Goal: Task Accomplishment & Management: Use online tool/utility

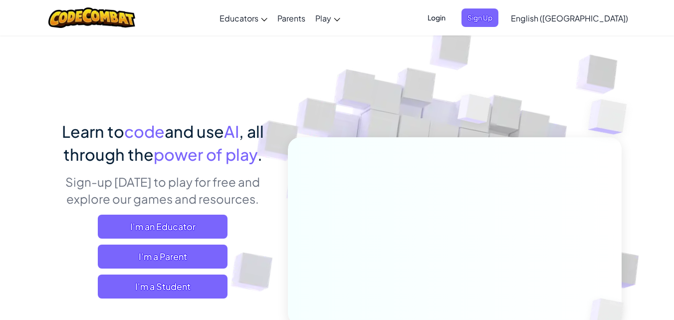
click at [592, 13] on span "English ([GEOGRAPHIC_DATA])" at bounding box center [569, 18] width 117 height 10
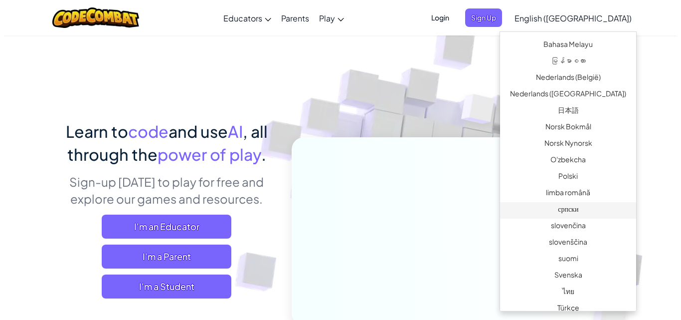
scroll to position [739, 0]
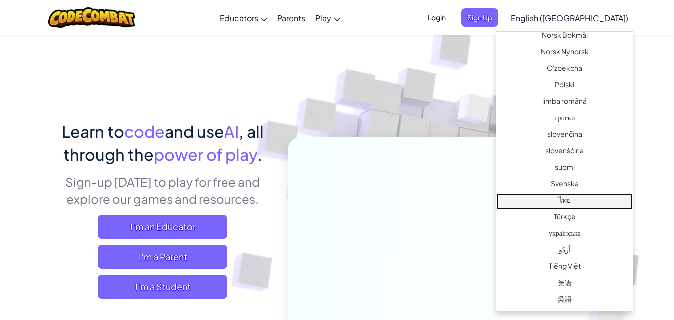
click at [562, 198] on link "ไทย" at bounding box center [564, 201] width 136 height 16
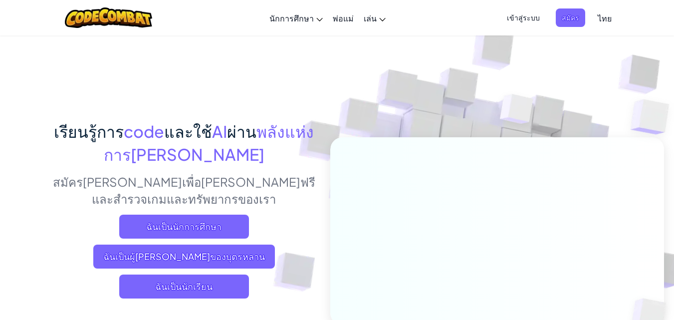
click at [521, 14] on span "เข้าสู่ระบบ" at bounding box center [523, 17] width 45 height 18
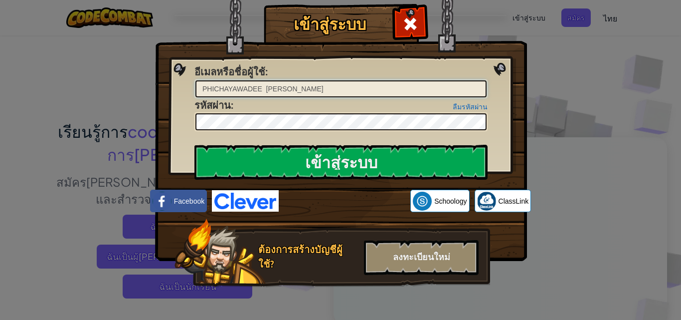
click at [325, 90] on input "PHICHAYAWADEE SHUSRI" at bounding box center [340, 88] width 291 height 17
type input "P"
click at [242, 94] on input "อีเมลหรือชื่อผู้ใช้ :" at bounding box center [340, 88] width 291 height 17
click at [407, 25] on span at bounding box center [410, 24] width 16 height 16
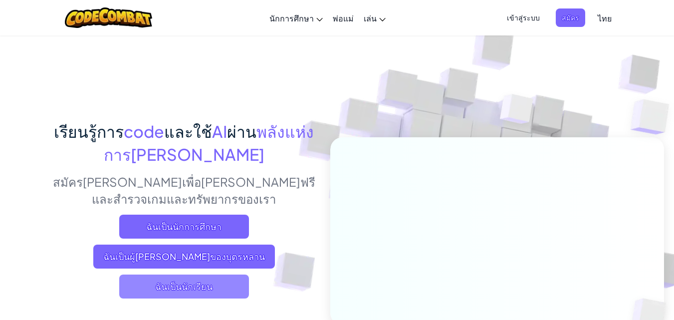
click at [176, 284] on span "ฉันเป็นนักเรียน" at bounding box center [184, 286] width 130 height 24
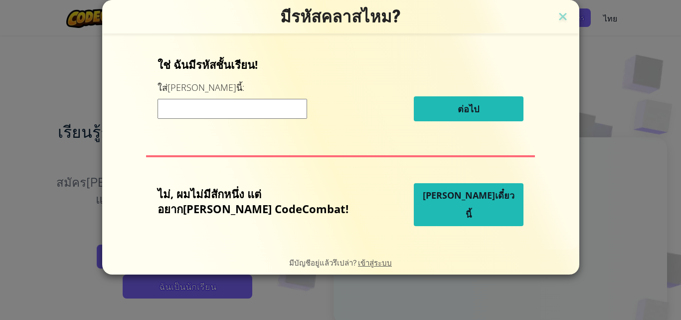
click at [247, 110] on input at bounding box center [233, 109] width 150 height 20
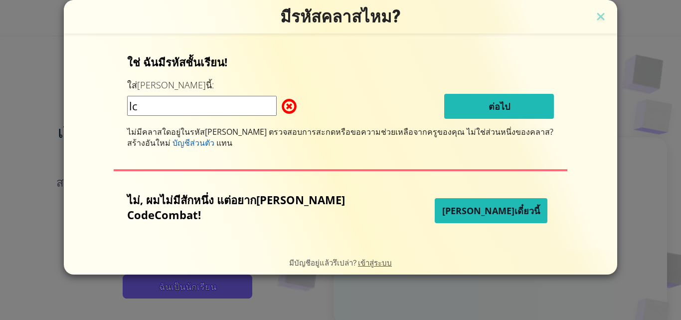
type input "l"
type input "IceEggPlant"
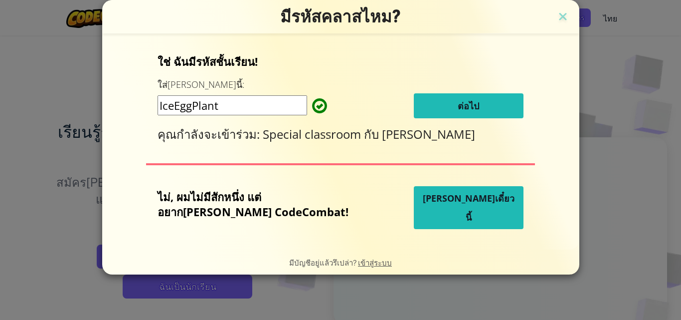
click at [435, 110] on button "ต่อไป" at bounding box center [469, 105] width 110 height 25
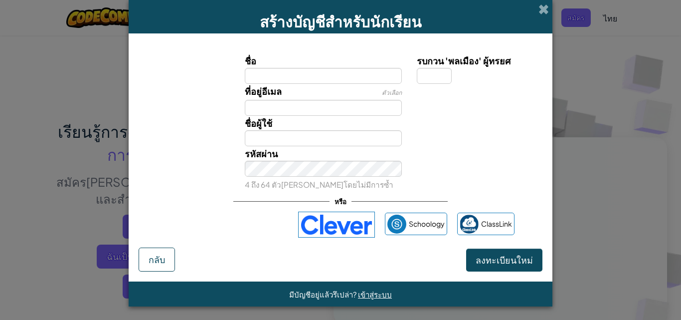
click at [302, 79] on input "ชื่อ" at bounding box center [324, 76] width 158 height 16
type input "Wirunyupa"
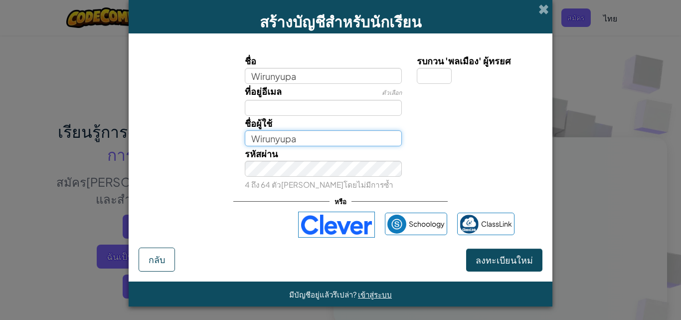
click at [315, 139] on input "Wirunyupa" at bounding box center [324, 138] width 158 height 16
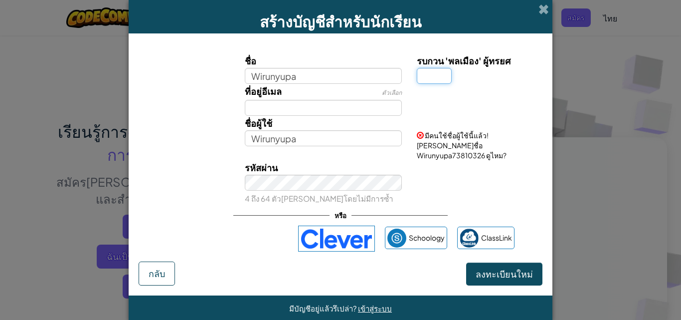
click at [438, 76] on input "รบกวน 'พลเมือง' ผู้ทรยศ" at bounding box center [434, 76] width 35 height 16
type input "1"
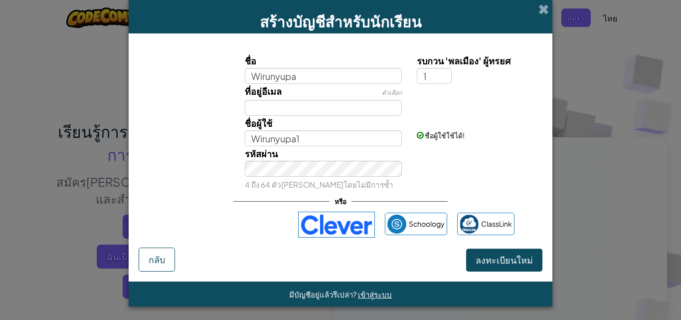
click at [575, 181] on div "สร้างบัญชีสำหรับนักเรียน ชื่อ Wirunyupa รบกวน 'พลเมือง' ผู้ทรยศ 1 ที่อยู่อีเมล …" at bounding box center [340, 160] width 681 height 320
click at [579, 153] on div "สร้างบัญชีสำหรับนักเรียน ชื่อ Wirunyupa รบกวน 'พลเมือง' ผู้ทรยศ 1 ที่อยู่อีเมล …" at bounding box center [340, 160] width 681 height 320
click at [303, 140] on input "Wirunyupa1" at bounding box center [324, 138] width 158 height 16
click at [513, 259] on span "ลงทะเบียนใหม่" at bounding box center [504, 259] width 57 height 11
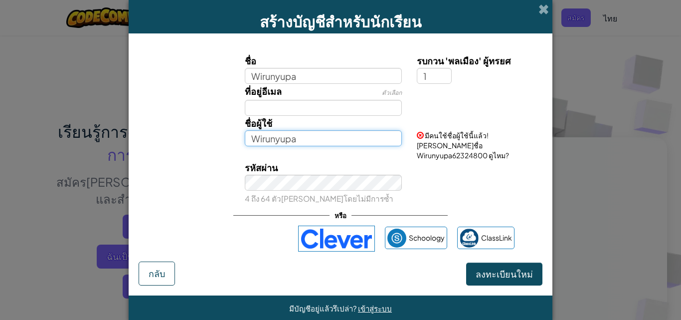
click at [302, 143] on input "Wirunyupa" at bounding box center [324, 138] width 158 height 16
type input "Wirunyupa056"
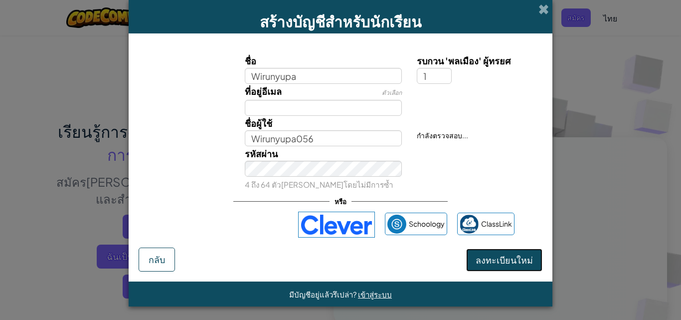
click at [514, 259] on button "ลงทะเบียนใหม่" at bounding box center [504, 259] width 76 height 23
click at [506, 251] on button "ลงทะเบียนใหม่" at bounding box center [504, 259] width 76 height 23
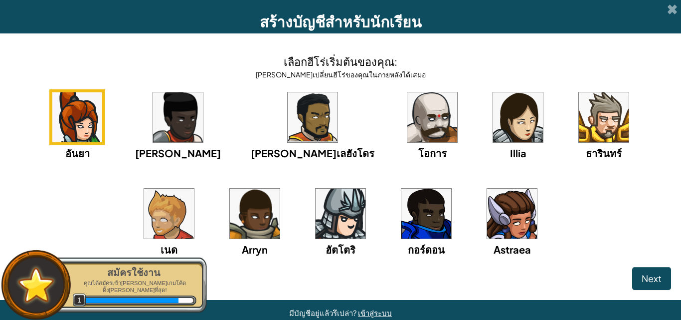
click at [407, 126] on img at bounding box center [432, 117] width 50 height 50
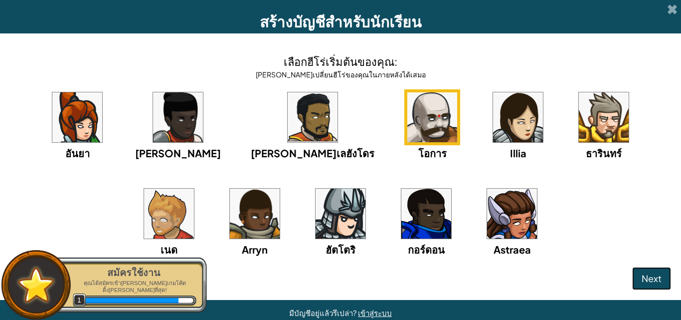
click at [645, 278] on span "Next" at bounding box center [652, 277] width 20 height 11
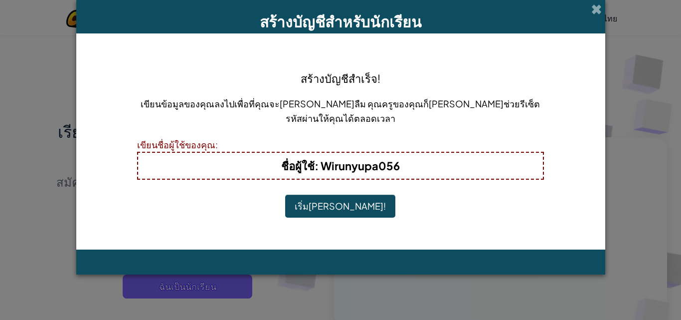
click at [345, 205] on button "เริ่มเล่น!" at bounding box center [340, 205] width 110 height 23
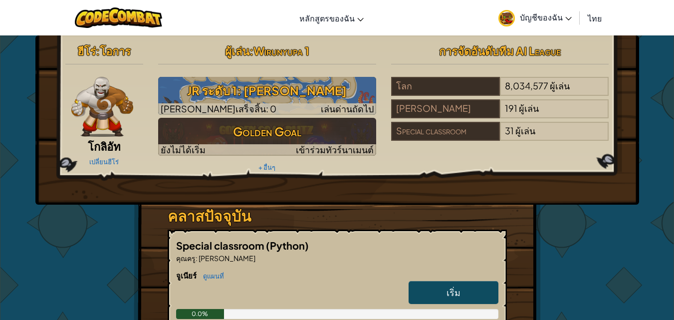
click at [554, 14] on span "บัญชีของฉัน" at bounding box center [546, 17] width 52 height 10
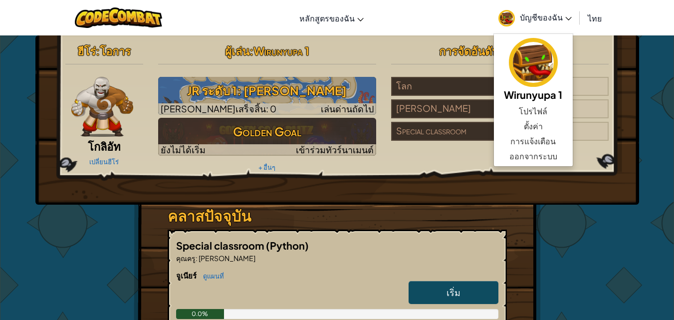
click at [556, 181] on div "ฮีโร่ : โอการ โกลิอัท เปลี่ยนฮีโร่ ผู้[PERSON_NAME] : Wirunyupa 1 JR ระดับ 1: […" at bounding box center [336, 119] width 603 height 169
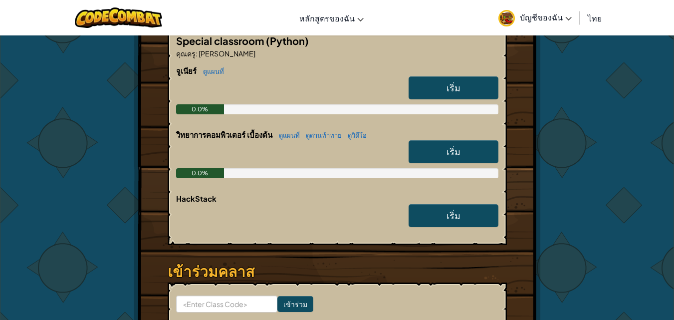
scroll to position [150, 0]
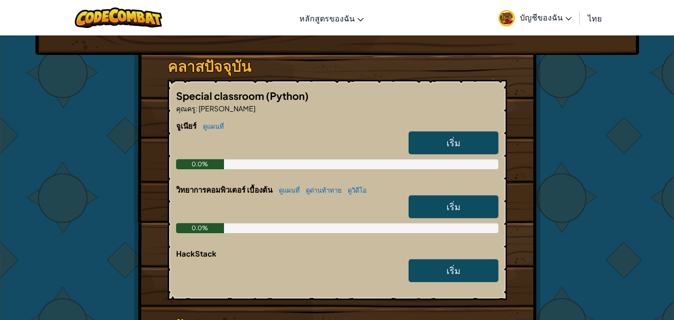
click at [438, 136] on link "เริ่ม" at bounding box center [453, 142] width 90 height 23
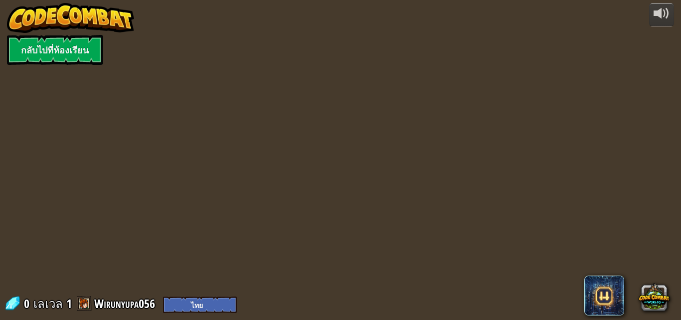
select select "th"
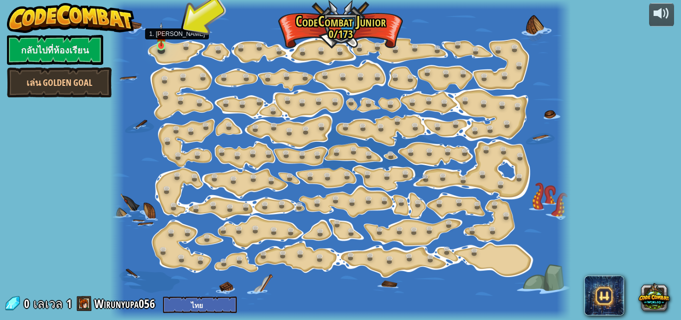
click at [158, 42] on img at bounding box center [161, 34] width 10 height 24
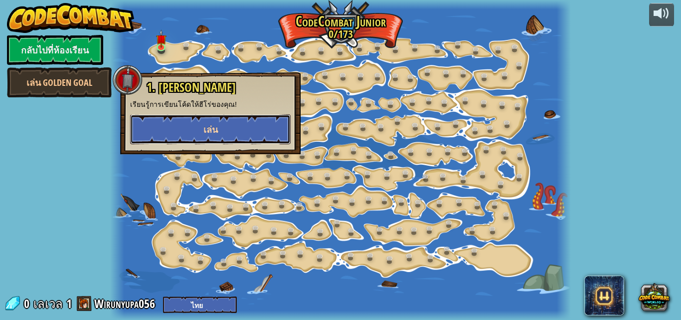
click at [218, 123] on button "เล่น" at bounding box center [210, 129] width 161 height 30
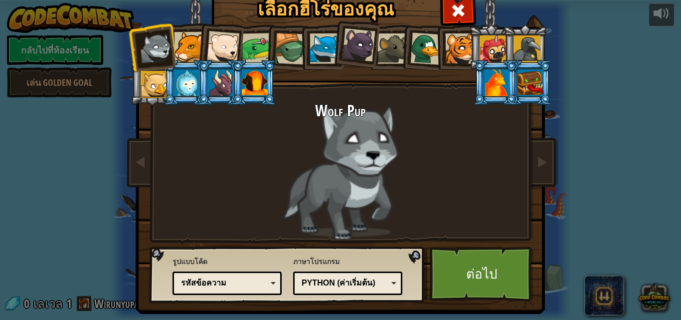
click at [178, 47] on div at bounding box center [189, 47] width 30 height 30
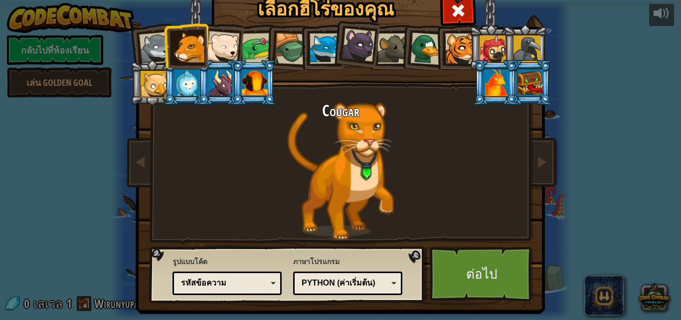
click at [213, 42] on div at bounding box center [222, 47] width 33 height 33
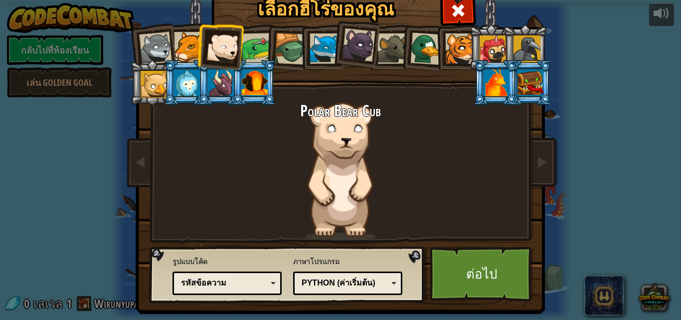
click at [290, 40] on div at bounding box center [291, 49] width 32 height 32
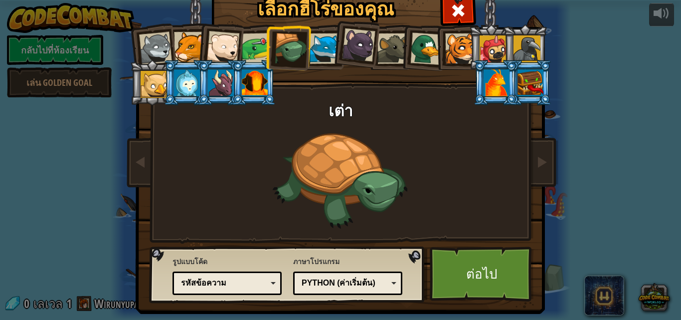
click at [222, 89] on div at bounding box center [221, 82] width 26 height 27
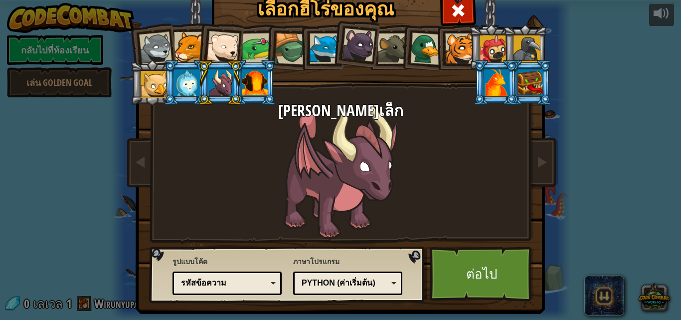
click at [252, 80] on div at bounding box center [255, 82] width 26 height 27
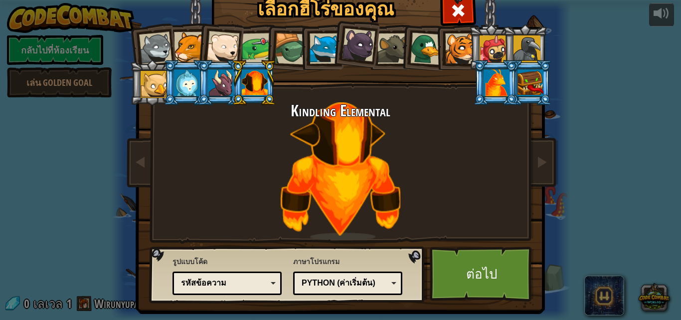
click at [518, 80] on div at bounding box center [531, 82] width 26 height 27
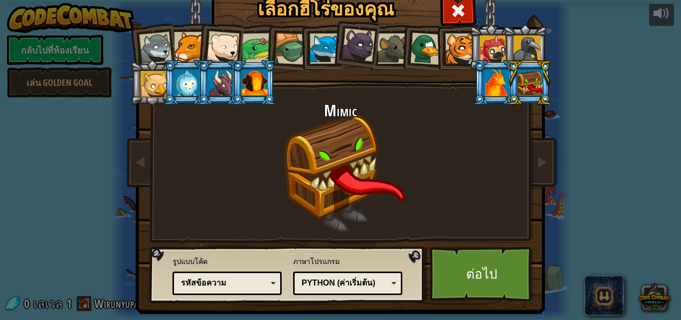
click at [268, 279] on div "รหัสข้อความ" at bounding box center [227, 282] width 96 height 15
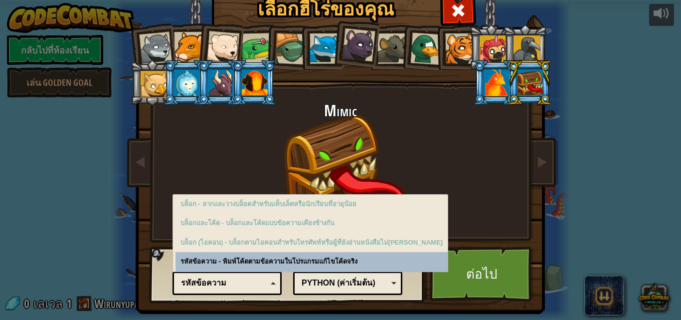
click at [224, 261] on div "รูปแบบโค้ด รหัสข้อความ บล็อกและโค้ด บล็อก บล็อก (ไอคอน) รหัสข้อความ บล็อก - ลาก…" at bounding box center [227, 274] width 109 height 41
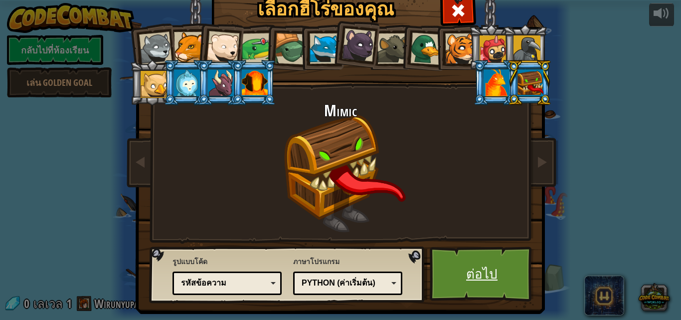
click at [479, 272] on link "ต่อไป" at bounding box center [482, 273] width 104 height 55
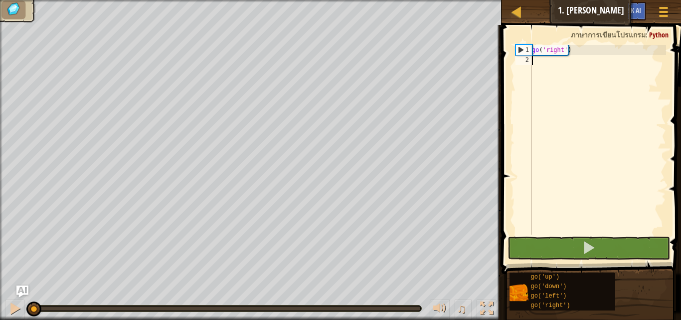
type textarea "g"
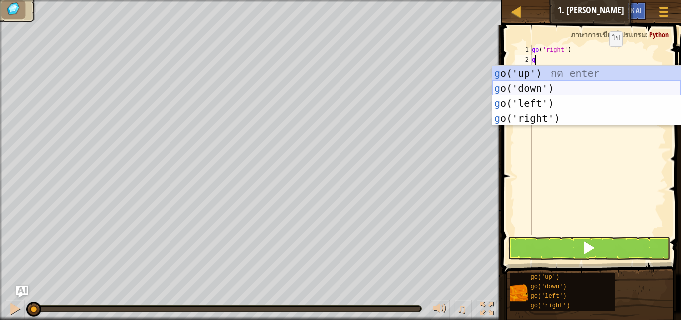
click at [541, 86] on div "g o('up') กด enter g o('down') กด enter g o('left') กด enter g o('right') กด en…" at bounding box center [586, 111] width 188 height 90
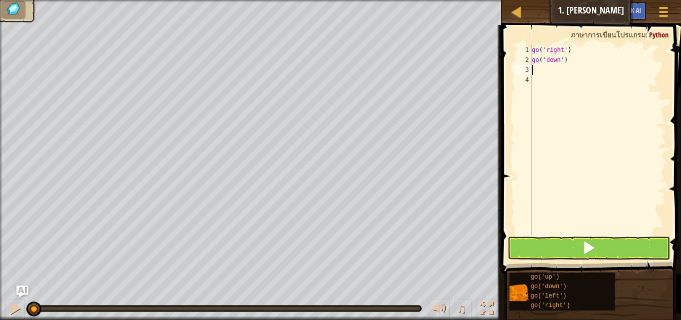
type textarea "g"
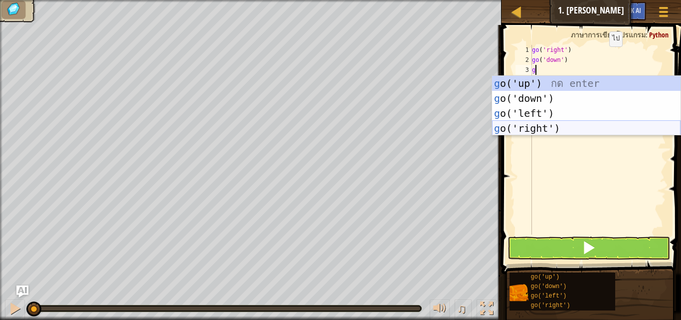
click at [538, 124] on div "g o('up') กด enter g o('down') กด enter g o('left') กด enter g o('right') กด en…" at bounding box center [586, 121] width 188 height 90
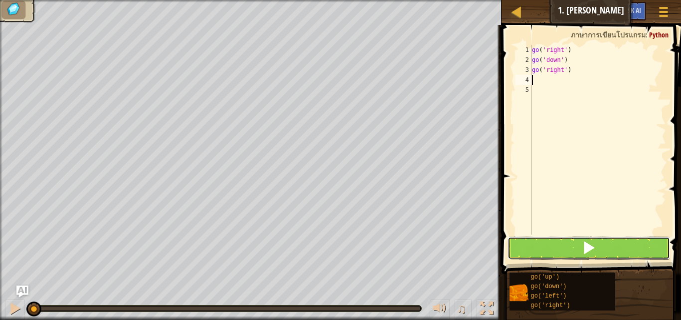
click at [581, 235] on div "1 2 3 4 5 go ( 'right' ) go ( 'down' ) go ( 'right' ) ההההההההההההההההההההההההה…" at bounding box center [590, 169] width 182 height 278
click at [542, 242] on button at bounding box center [589, 247] width 163 height 23
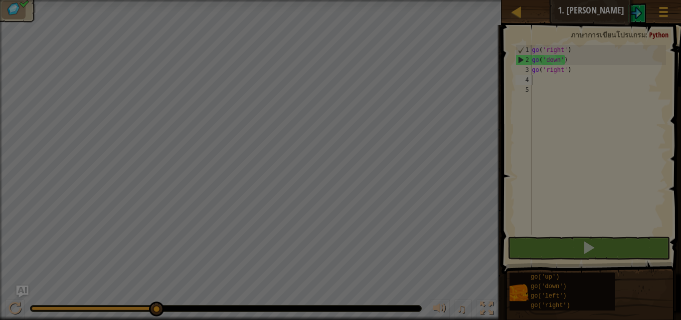
drag, startPoint x: 153, startPoint y: 310, endPoint x: 210, endPoint y: 313, distance: 56.9
click at [217, 1] on body "แผนที่ [PERSON_NAME]เนียร์ 1. [PERSON_NAME] เมนูเกม Ask AI 1 הההההההההההההההההה…" at bounding box center [340, 0] width 681 height 1
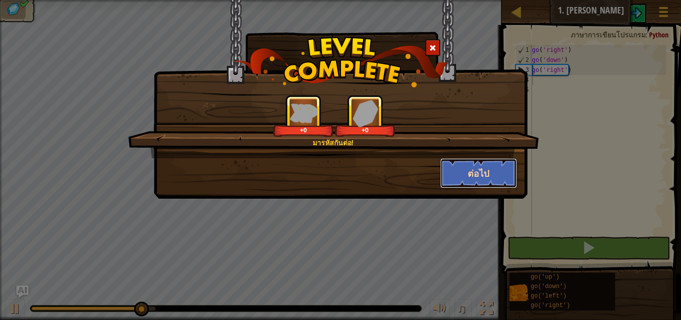
click at [460, 177] on button "ต่อไป" at bounding box center [478, 173] width 77 height 30
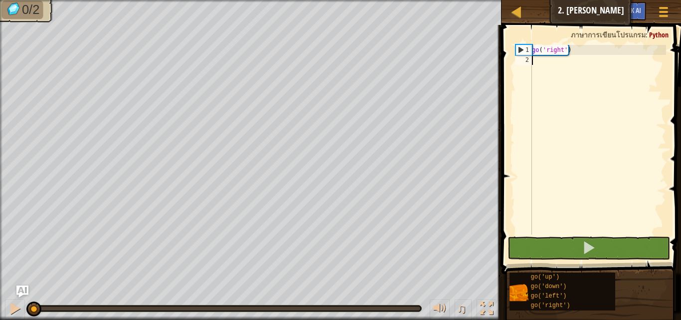
type textarea "g"
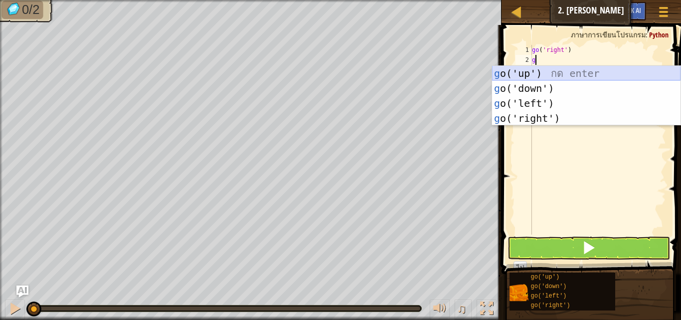
click at [533, 71] on div "g o('up') กด enter g o('down') กด enter g o('left') กด enter g o('right') กด en…" at bounding box center [586, 111] width 188 height 90
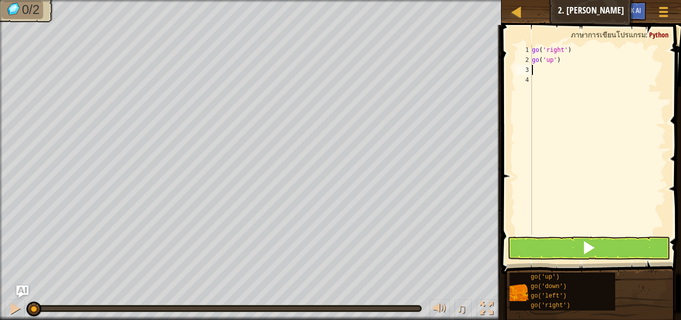
type textarea "g"
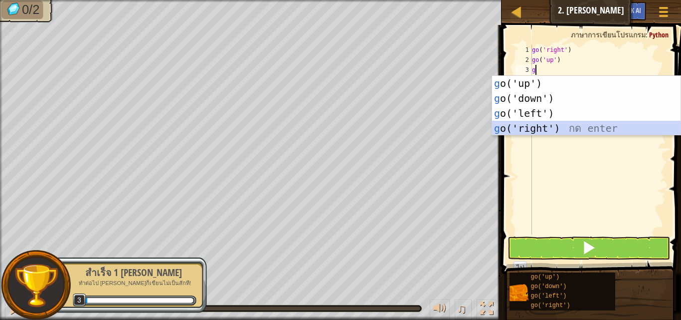
click at [539, 129] on div "g o('up') กด enter g o('down') กด enter g o('left') กด enter g o('right') กด en…" at bounding box center [586, 121] width 188 height 90
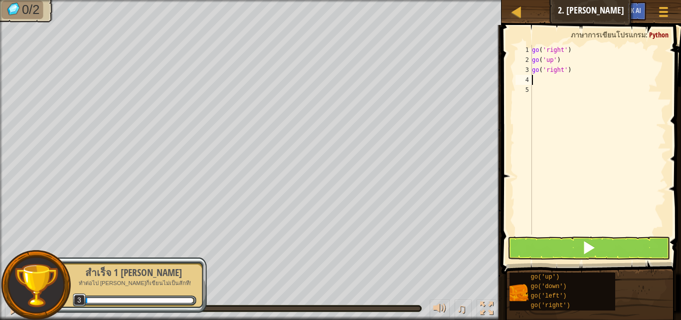
type textarea "g"
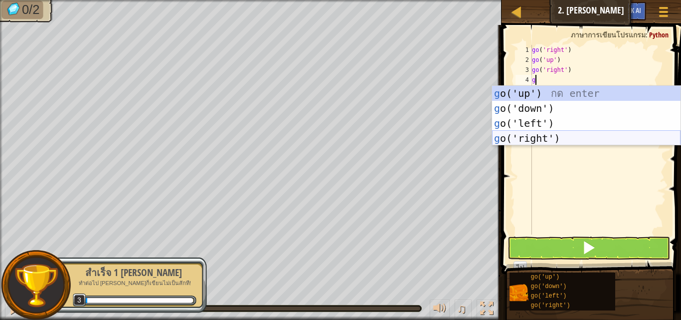
click at [539, 133] on div "g o('up') กด enter g o('down') กด enter g o('left') กด enter g o('right') กด en…" at bounding box center [586, 131] width 188 height 90
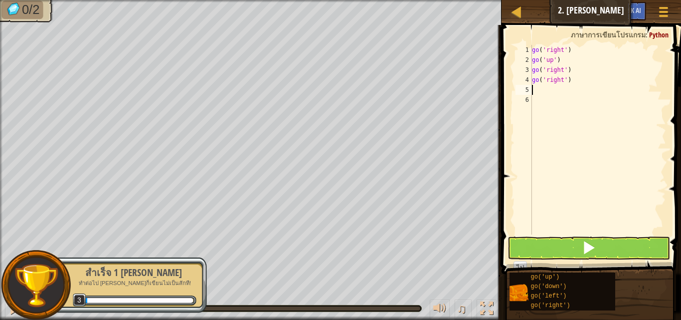
type textarea "g"
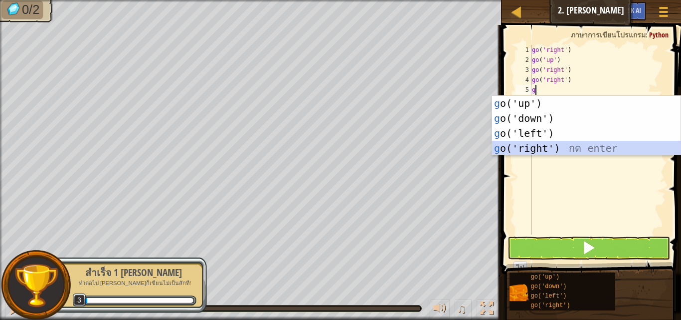
click at [535, 146] on div "g o('up') กด enter g o('down') กด enter g o('left') กด enter g o('right') กด en…" at bounding box center [586, 141] width 188 height 90
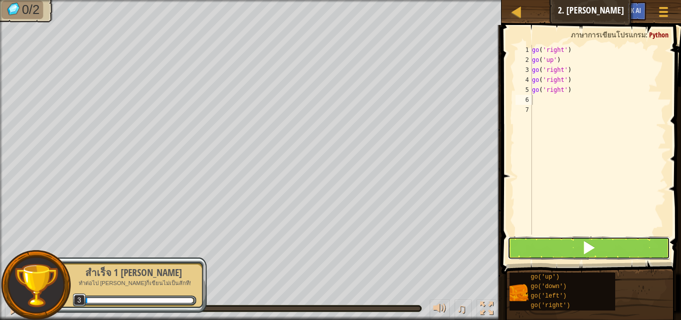
drag, startPoint x: 576, startPoint y: 251, endPoint x: 572, endPoint y: 242, distance: 10.1
click at [576, 247] on button at bounding box center [589, 247] width 163 height 23
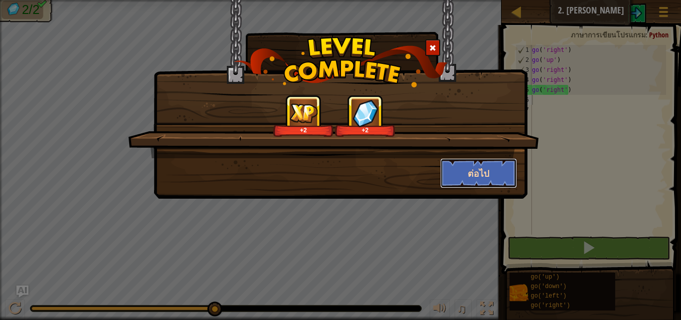
click at [467, 173] on button "ต่อไป" at bounding box center [478, 173] width 77 height 30
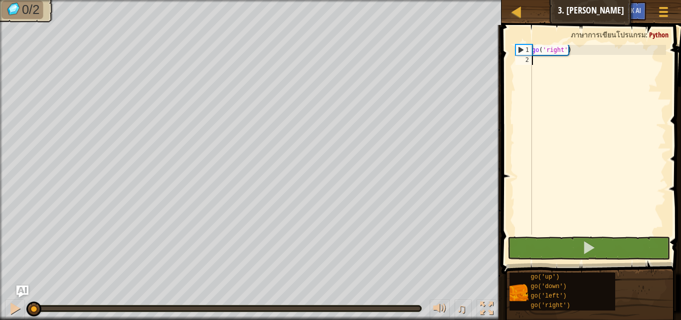
type textarea "g"
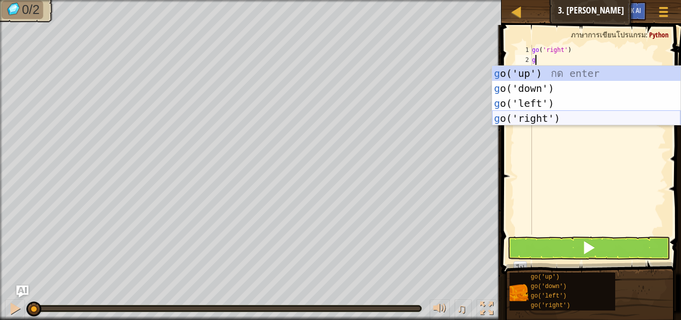
click at [536, 117] on div "g o('up') กด enter g o('down') กด enter g o('left') กด enter g o('right') กด en…" at bounding box center [586, 111] width 188 height 90
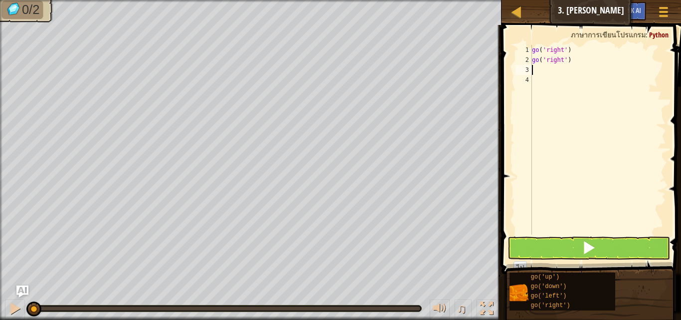
type textarea "g"
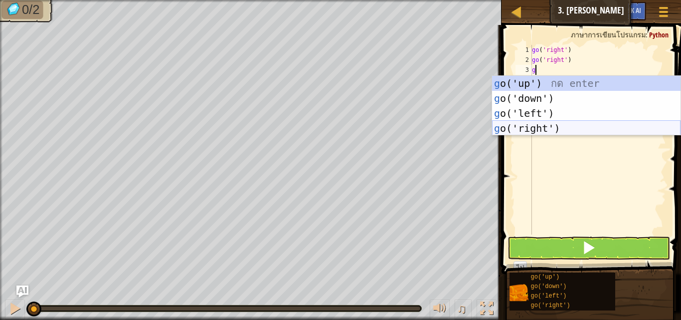
click at [538, 128] on div "g o('up') กด enter g o('down') กด enter g o('left') กด enter g o('right') กด en…" at bounding box center [586, 121] width 188 height 90
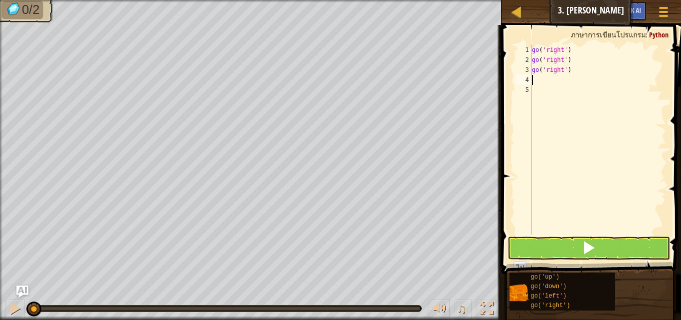
type textarea "g"
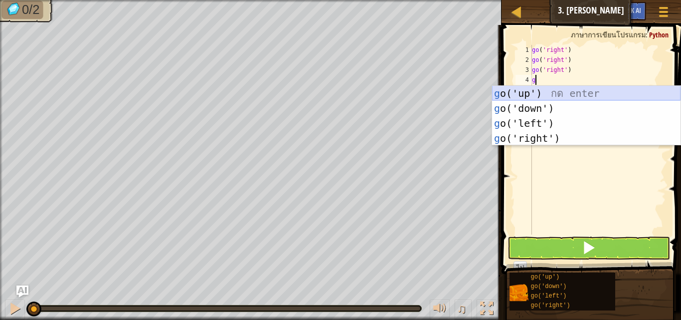
click at [529, 86] on div "g o('up') กด enter g o('down') กด enter g o('left') กด enter g o('right') กด en…" at bounding box center [586, 131] width 188 height 90
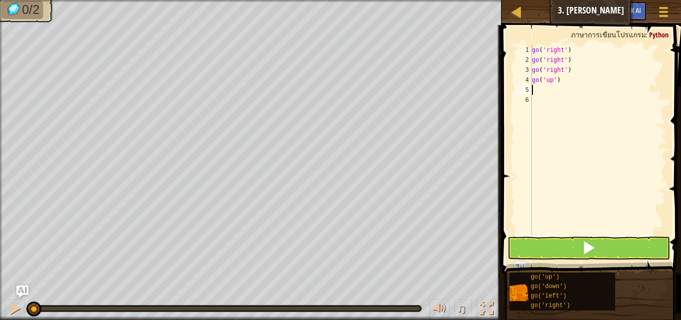
type textarea "g"
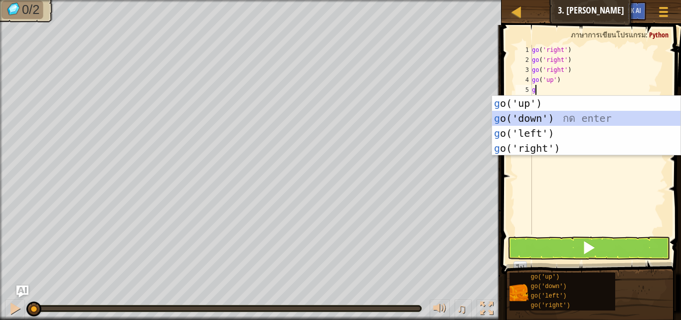
click at [534, 115] on div "g o('up') กด enter g o('down') กด enter g o('left') กด enter g o('right') กด en…" at bounding box center [586, 141] width 188 height 90
type textarea "g"
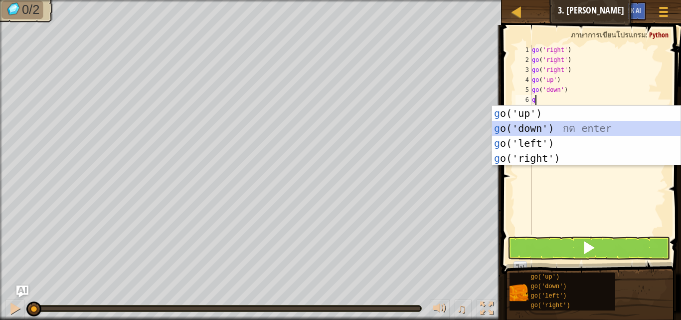
click at [534, 121] on div "g o('up') กด enter g o('down') กด enter g o('left') กด enter g o('right') กด en…" at bounding box center [586, 151] width 188 height 90
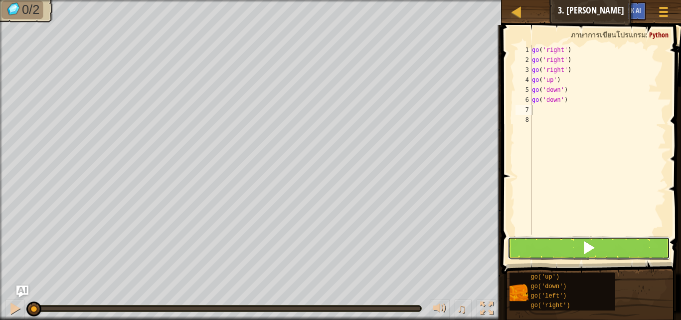
click at [560, 239] on button at bounding box center [589, 247] width 163 height 23
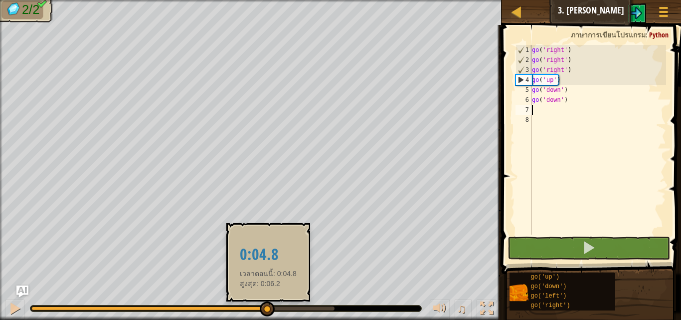
click at [457, 0] on body "แผนที่ [PERSON_NAME]เนียร์ 3. สอง[PERSON_NAME] เมนูเกม Ask AI 1 ההההההההההההההה…" at bounding box center [340, 0] width 681 height 0
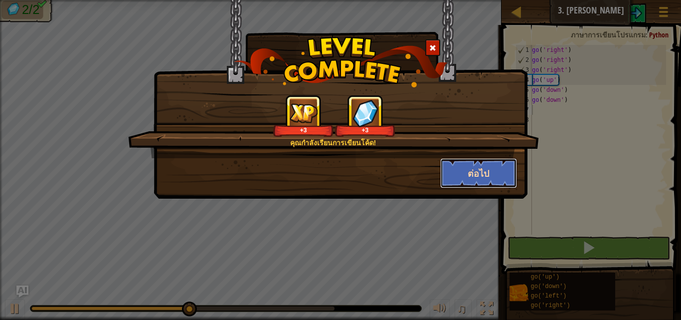
click at [468, 171] on button "ต่อไป" at bounding box center [478, 173] width 77 height 30
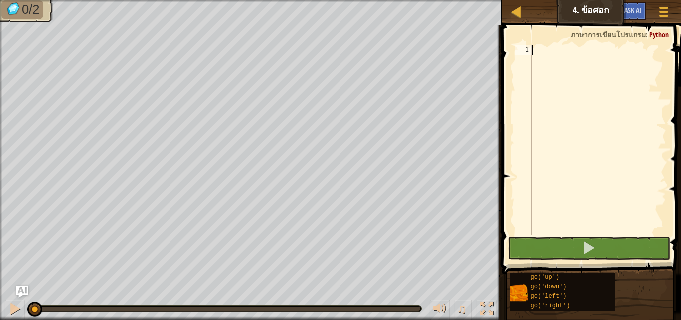
type textarea "g"
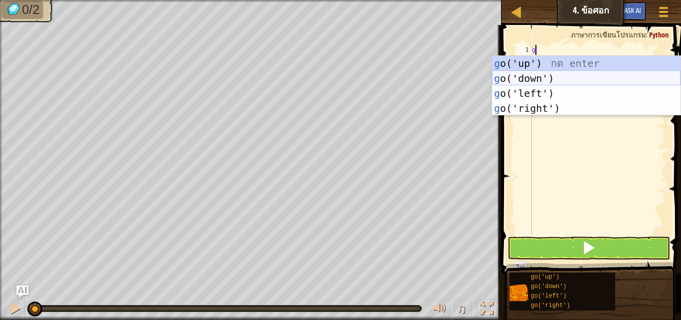
click at [530, 77] on div "g o('up') กด enter g o('down') กด enter g o('left') กด enter g o('right') กด en…" at bounding box center [586, 101] width 188 height 90
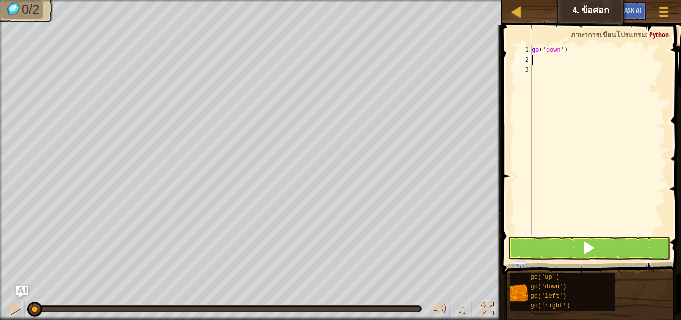
type textarea "g"
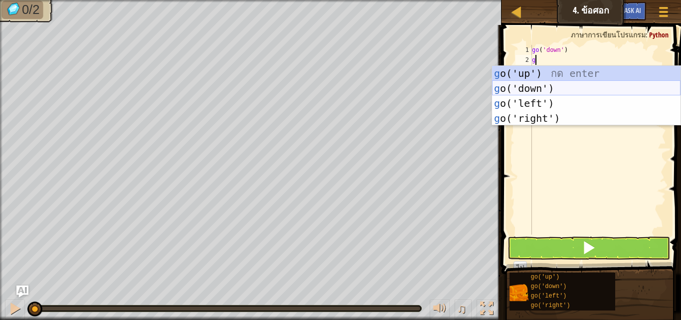
click at [530, 83] on div "g o('up') กด enter g o('down') กด enter g o('left') กด enter g o('right') กด en…" at bounding box center [586, 111] width 188 height 90
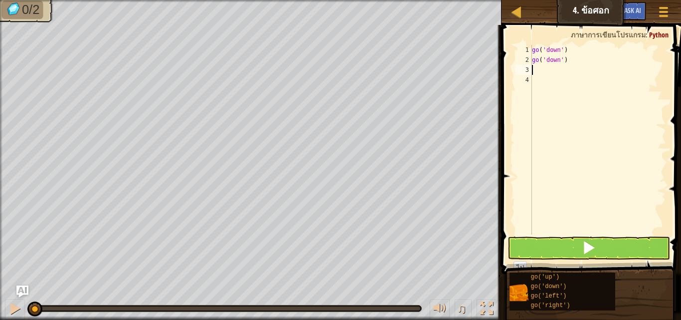
type textarea "g"
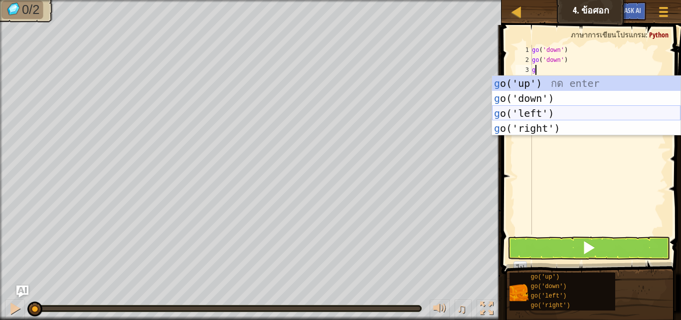
click at [534, 109] on div "g o('up') กด enter g o('down') กด enter g o('left') กด enter g o('right') กด en…" at bounding box center [586, 121] width 188 height 90
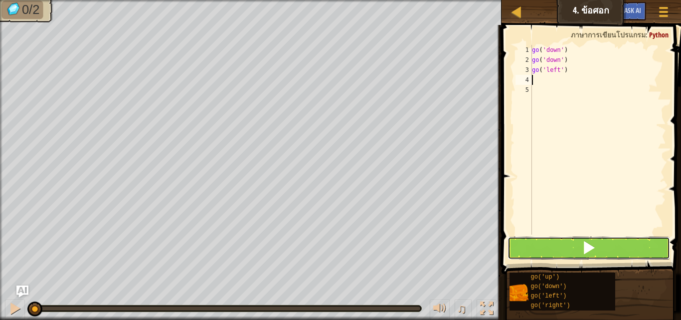
drag, startPoint x: 580, startPoint y: 250, endPoint x: 553, endPoint y: 239, distance: 28.6
click at [578, 245] on button at bounding box center [589, 247] width 163 height 23
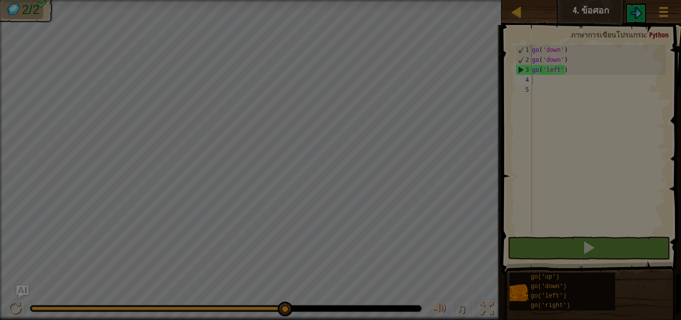
drag, startPoint x: 117, startPoint y: 306, endPoint x: 329, endPoint y: 287, distance: 213.3
click at [329, 1] on body "แผนที่ [PERSON_NAME]เนียร์ 4. ข้อศอก เมนูเกม Ask AI 1 ההההההההההההההההההההההההה…" at bounding box center [340, 0] width 681 height 1
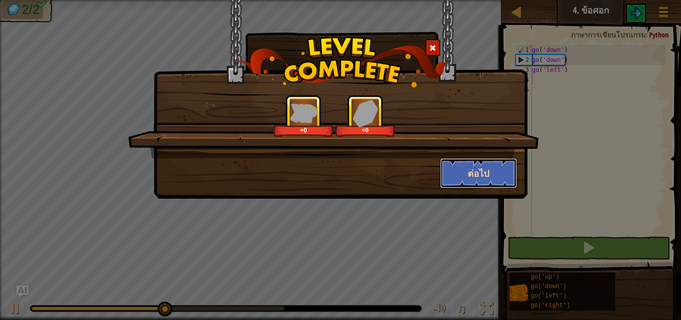
click at [475, 171] on button "ต่อไป" at bounding box center [478, 173] width 77 height 30
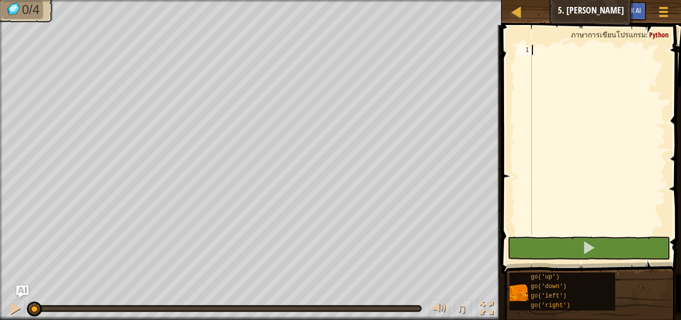
type textarea "g"
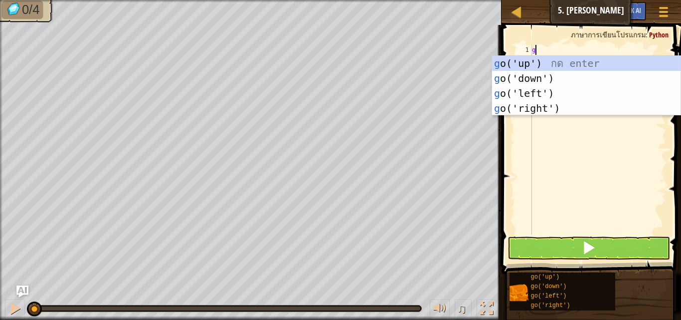
scroll to position [4, 0]
click at [533, 90] on div "g o('up') กด enter g o('down') กด enter g o('left') กด enter g o('right') กด en…" at bounding box center [586, 101] width 188 height 90
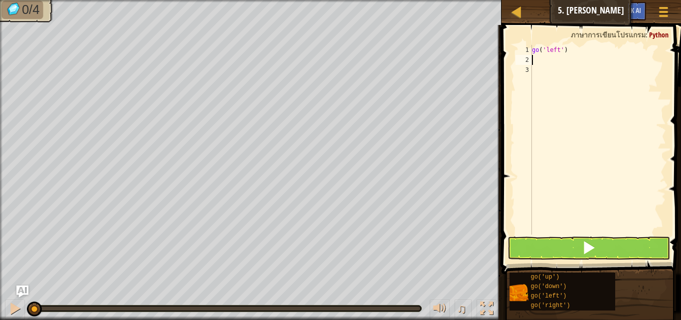
type textarea "g"
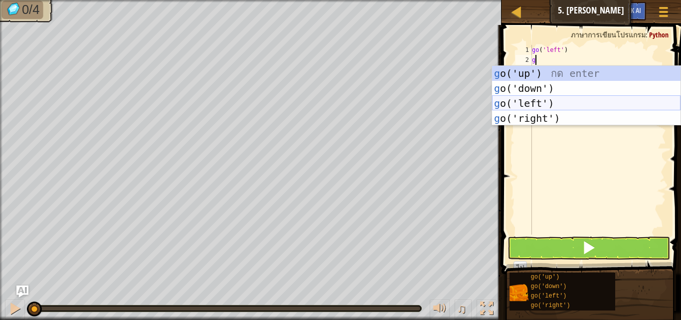
click at [533, 99] on div "g o('up') กด enter g o('down') กด enter g o('left') กด enter g o('right') กด en…" at bounding box center [586, 111] width 188 height 90
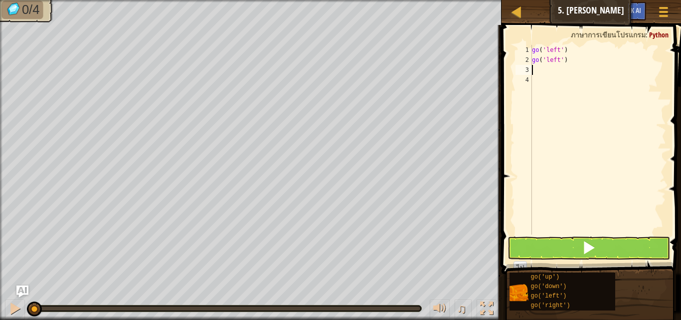
type textarea "g"
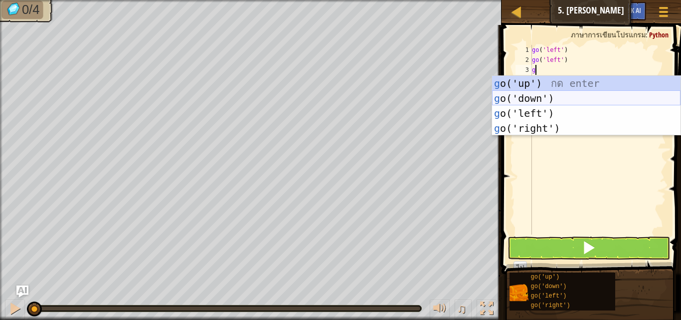
click at [531, 96] on div "g o('up') กด enter g o('down') กด enter g o('left') กด enter g o('right') กด en…" at bounding box center [586, 121] width 188 height 90
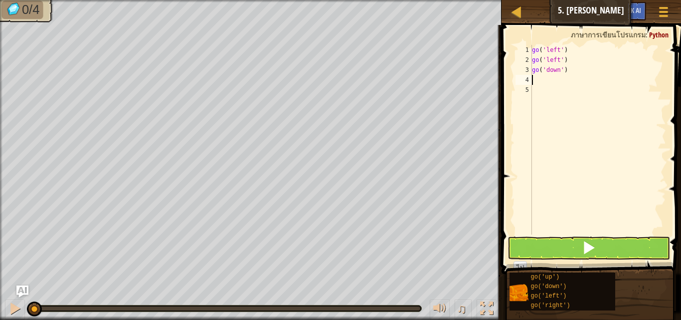
type textarea "g"
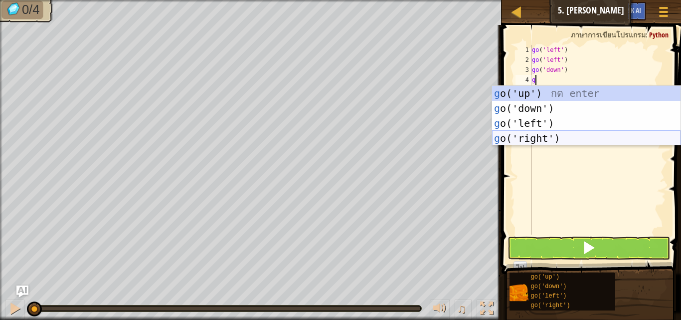
click at [527, 133] on div "g o('up') กด enter g o('down') กด enter g o('left') กด enter g o('right') กด en…" at bounding box center [586, 131] width 188 height 90
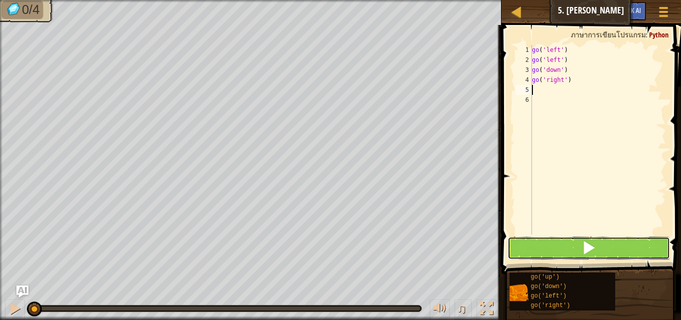
drag, startPoint x: 558, startPoint y: 247, endPoint x: 544, endPoint y: 234, distance: 19.4
click at [557, 243] on button at bounding box center [589, 247] width 163 height 23
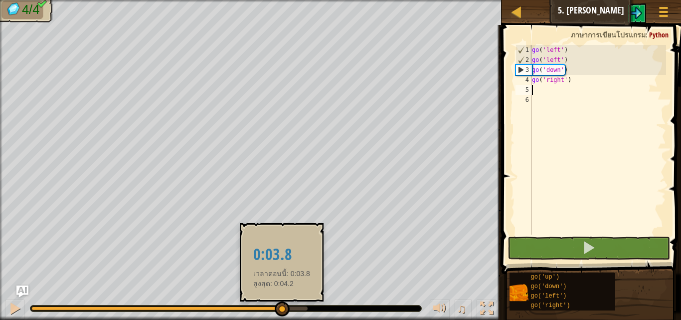
click at [341, 0] on body "แผนที่ [PERSON_NAME]เนียร์ 5. [PERSON_NAME] เมนูเกม Ask AI 1 הההההההההההההההההה…" at bounding box center [340, 0] width 681 height 0
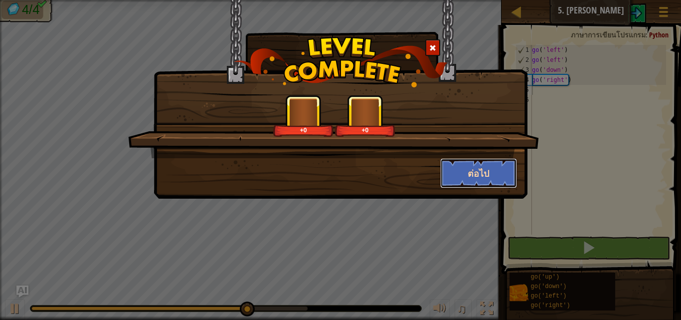
click at [456, 168] on button "ต่อไป" at bounding box center [478, 173] width 77 height 30
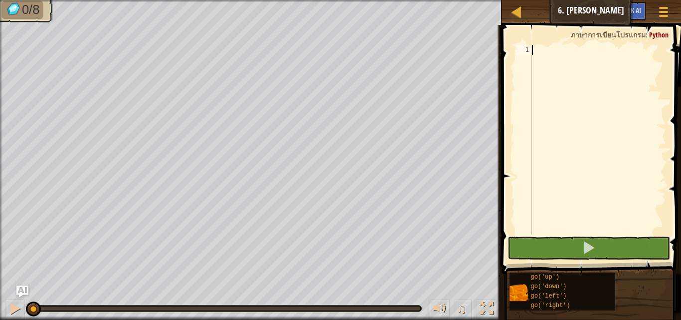
type textarea "g"
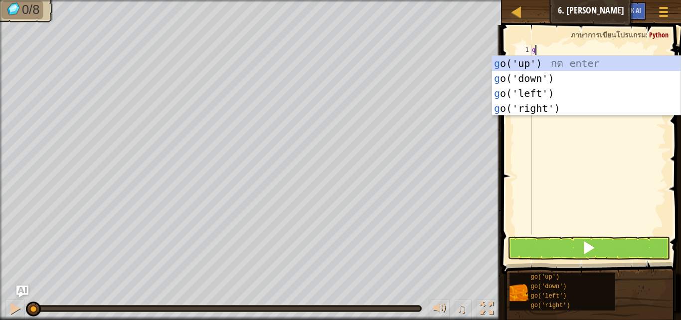
scroll to position [4, 0]
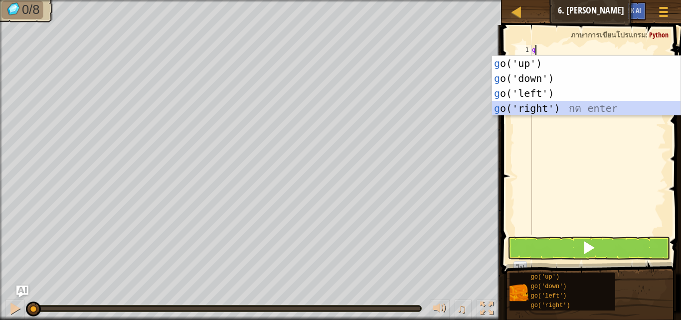
click at [529, 110] on div "g o('up') กด enter g o('down') กด enter g o('left') กด enter g o('right') กด en…" at bounding box center [586, 101] width 188 height 90
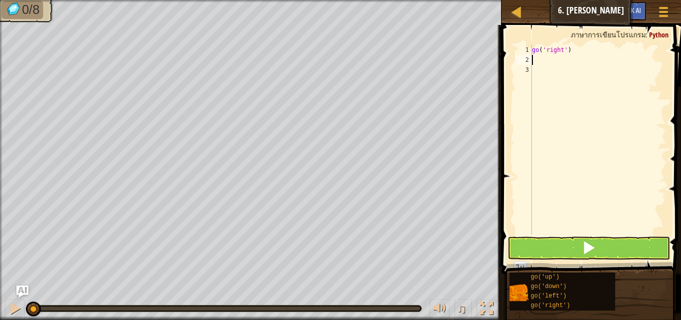
type textarea "g"
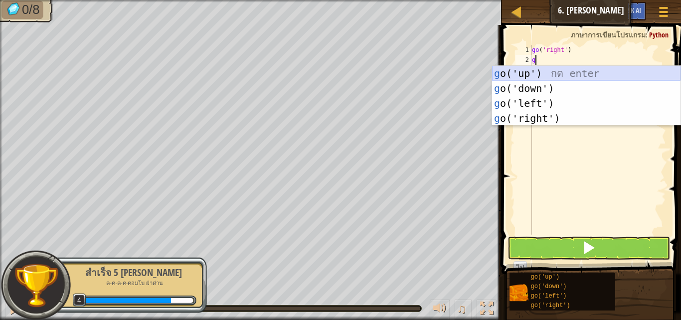
click at [527, 69] on div "g o('up') กด enter g o('down') กด enter g o('left') กด enter g o('right') กด en…" at bounding box center [586, 111] width 188 height 90
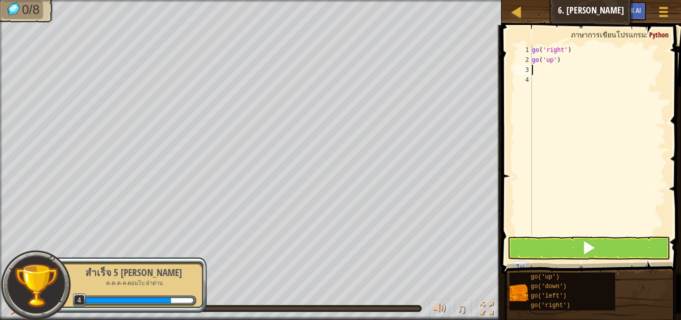
type textarea "g"
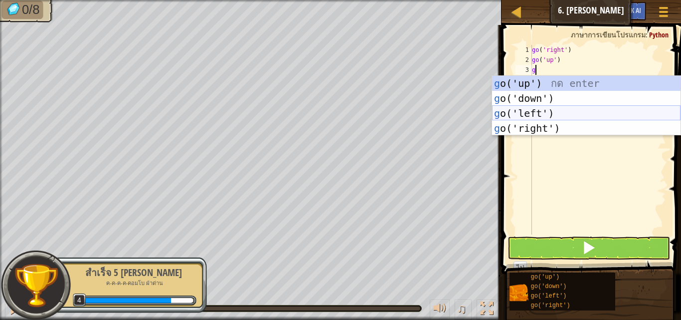
click at [516, 110] on div "g o('up') กด enter g o('down') กด enter g o('left') กด enter g o('right') กด en…" at bounding box center [586, 121] width 188 height 90
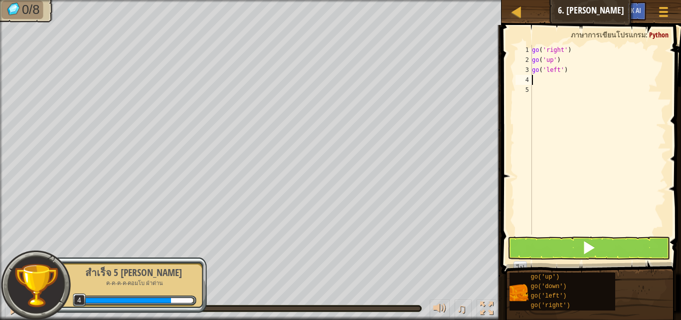
type textarea "g"
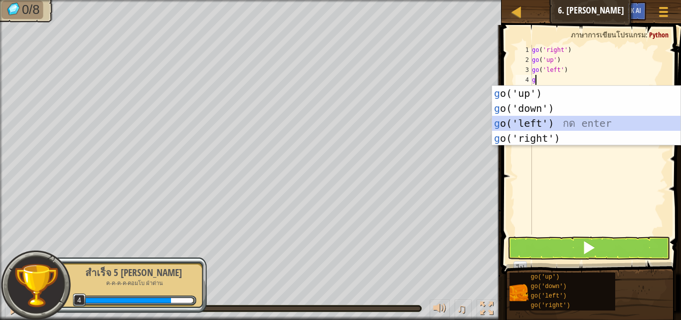
click at [515, 123] on div "g o('up') กด enter g o('down') กด enter g o('left') กด enter g o('right') กด en…" at bounding box center [586, 131] width 188 height 90
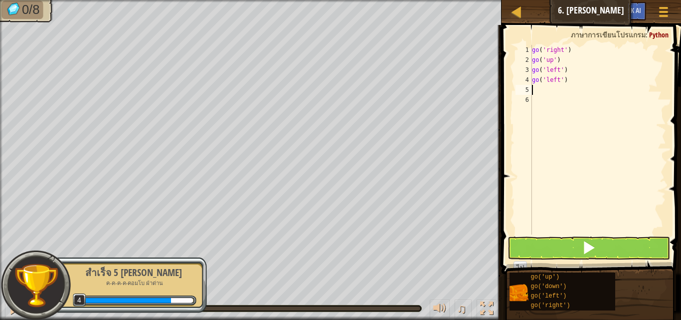
type textarea "g"
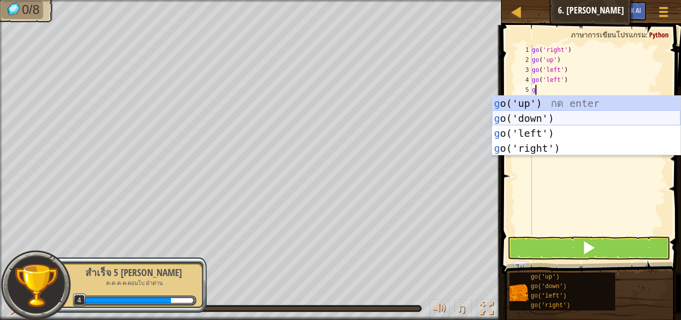
click at [520, 112] on div "g o('up') กด enter g o('down') กด enter g o('left') กด enter g o('right') กด en…" at bounding box center [586, 141] width 188 height 90
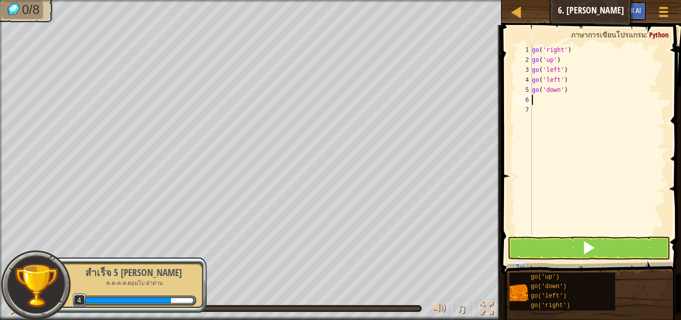
type textarea "g"
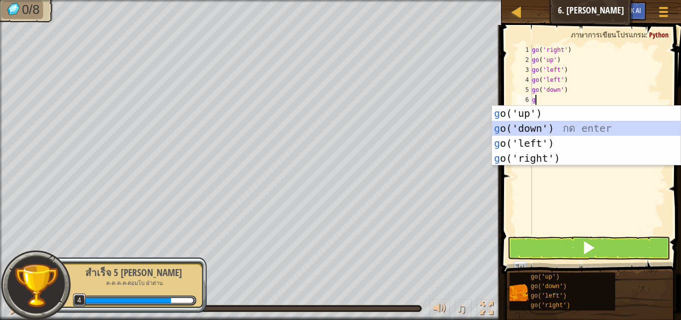
click at [522, 126] on div "g o('up') กด enter g o('down') กด enter g o('left') กด enter g o('right') กด en…" at bounding box center [586, 151] width 188 height 90
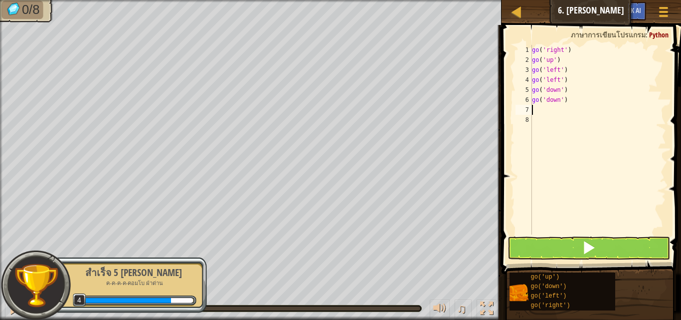
type textarea "g"
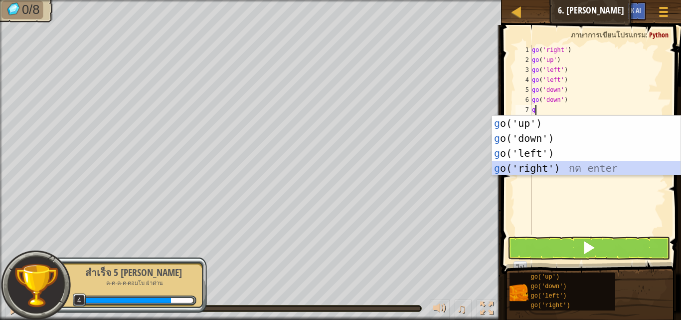
click at [530, 165] on div "g o('up') กด enter g o('down') กด enter g o('left') กด enter g o('right') กด en…" at bounding box center [586, 161] width 188 height 90
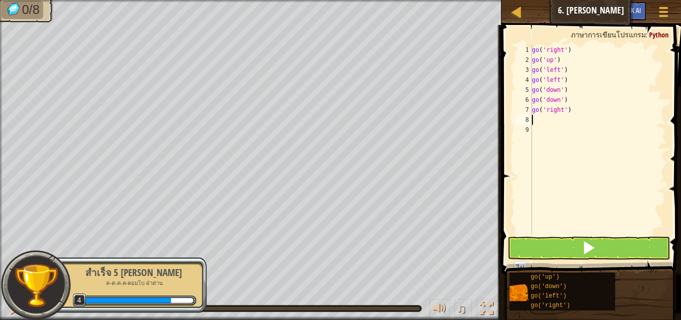
type textarea "g"
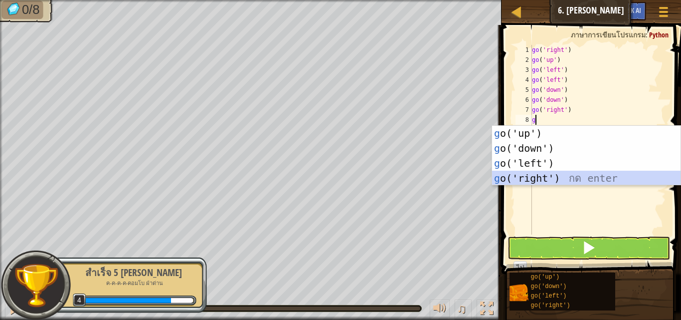
click at [527, 176] on div "g o('up') กด enter g o('down') กด enter g o('left') กด enter g o('right') กด en…" at bounding box center [586, 171] width 188 height 90
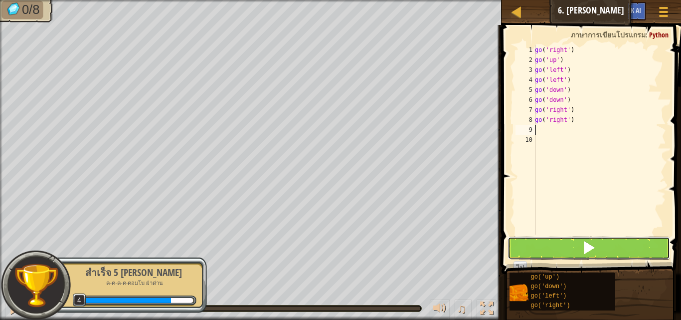
click at [523, 244] on button at bounding box center [589, 247] width 163 height 23
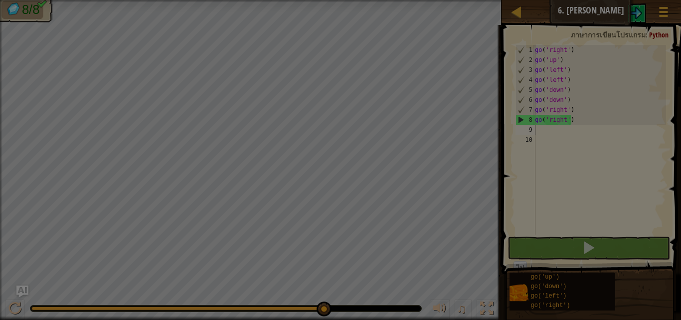
drag, startPoint x: 90, startPoint y: 301, endPoint x: 332, endPoint y: 310, distance: 242.5
click at [411, 1] on body "แผนที่ [PERSON_NAME]เนียร์ 6. [PERSON_NAME]เกม Ask AI 1 ההההההההההההההההההההההה…" at bounding box center [340, 0] width 681 height 1
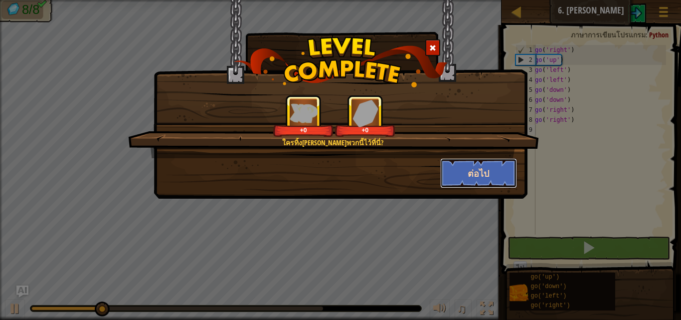
click at [463, 177] on button "ต่อไป" at bounding box center [478, 173] width 77 height 30
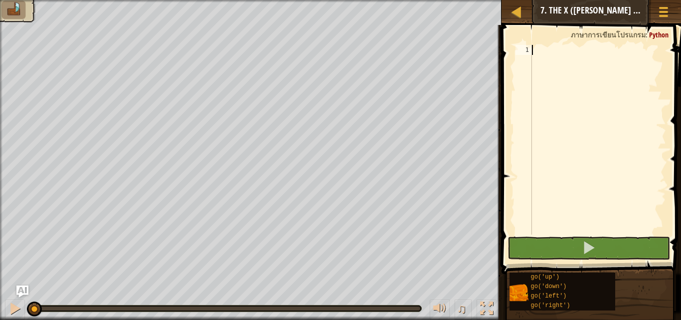
type textarea "g"
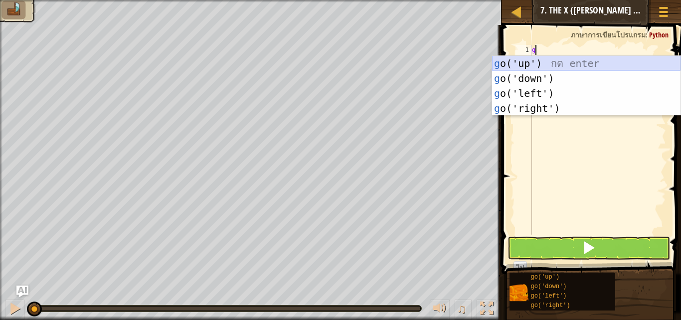
click at [526, 57] on div "g o('up') กด enter g o('down') กด enter g o('left') กด enter g o('right') กด en…" at bounding box center [586, 101] width 188 height 90
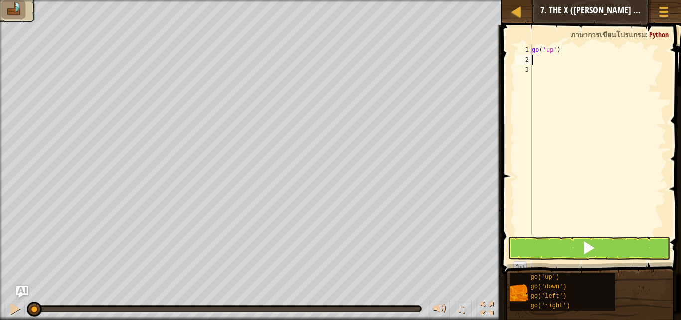
type textarea "g"
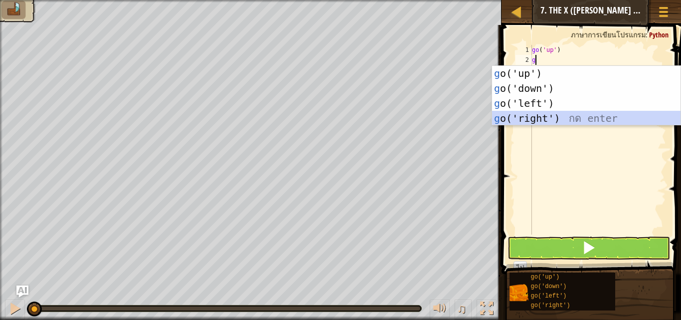
click at [532, 116] on div "g o('up') กด enter g o('down') กด enter g o('left') กด enter g o('right') กด en…" at bounding box center [586, 111] width 188 height 90
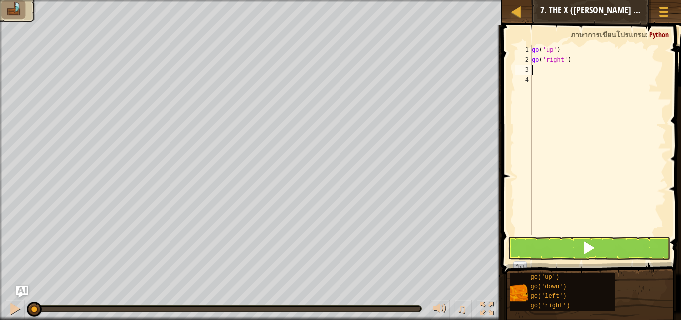
type textarea "g"
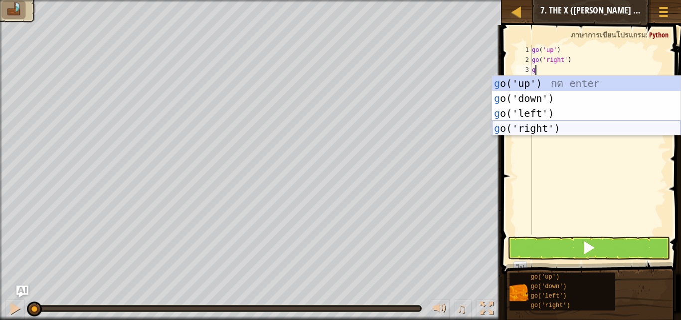
click at [528, 127] on div "g o('up') กด enter g o('down') กด enter g o('left') กด enter g o('right') กด en…" at bounding box center [586, 121] width 188 height 90
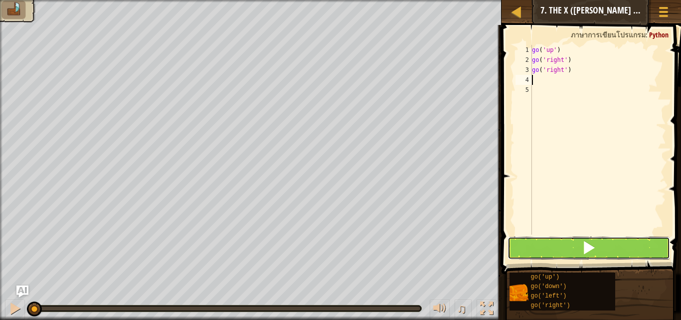
click at [538, 239] on button at bounding box center [589, 247] width 163 height 23
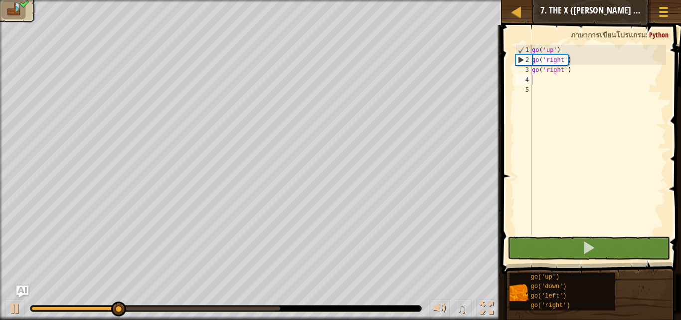
drag, startPoint x: 91, startPoint y: 312, endPoint x: 375, endPoint y: 304, distance: 284.8
click at [375, 305] on div "♫" at bounding box center [251, 306] width 502 height 30
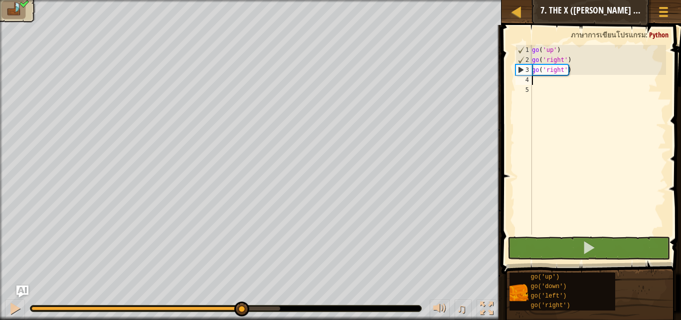
click at [313, 0] on body "แผนที่ [PERSON_NAME]เนียร์ 7. The X ([PERSON_NAME] "[PERSON_NAME]") เมนูเกม Ask…" at bounding box center [340, 0] width 681 height 0
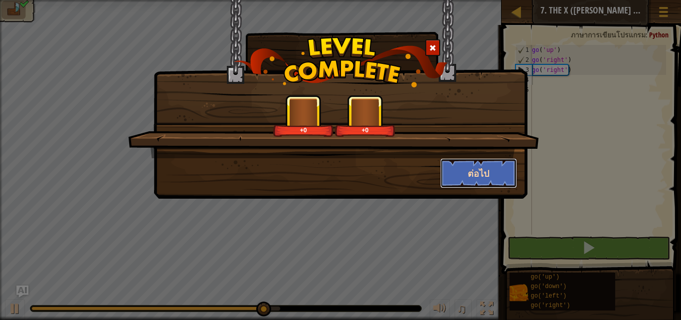
click at [483, 172] on button "ต่อไป" at bounding box center [478, 173] width 77 height 30
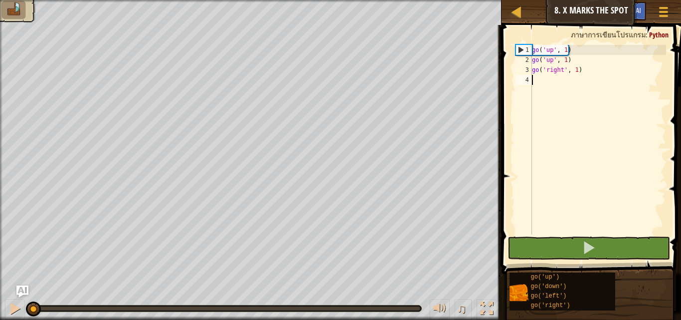
type textarea "g"
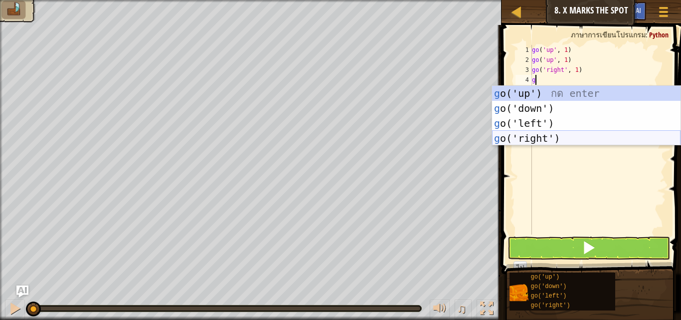
click at [533, 139] on div "g o('up') กด enter g o('down') กด enter g o('left') กด enter g o('right') กด en…" at bounding box center [586, 131] width 188 height 90
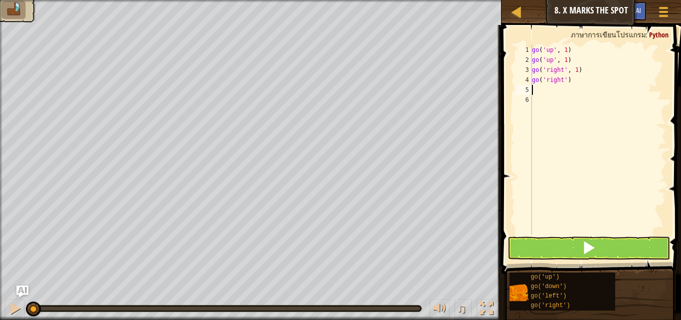
type textarea "g"
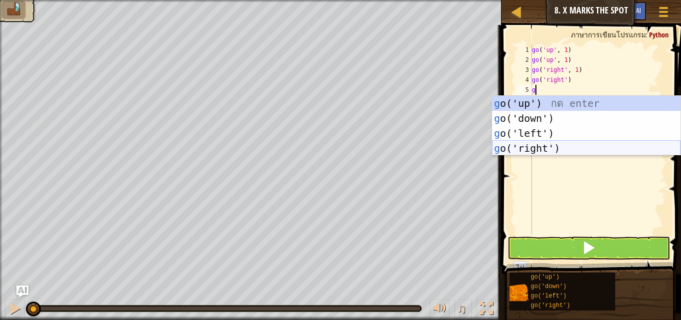
click at [536, 151] on div "g o('up') กด enter g o('down') กด enter g o('left') กด enter g o('right') กด en…" at bounding box center [586, 141] width 188 height 90
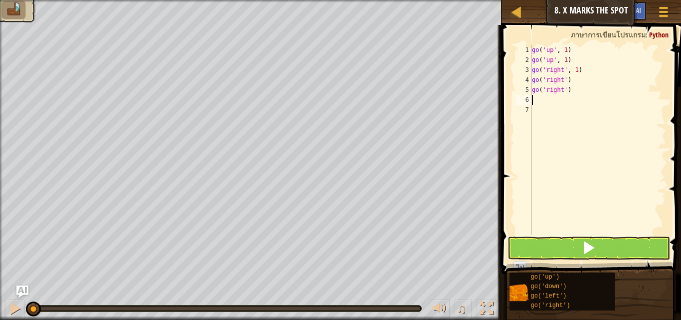
type textarea "g"
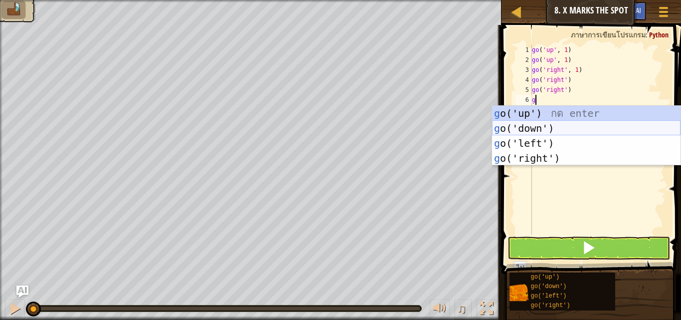
click at [533, 128] on div "g o('up') กด enter g o('down') กด enter g o('left') กด enter g o('right') กด en…" at bounding box center [586, 151] width 188 height 90
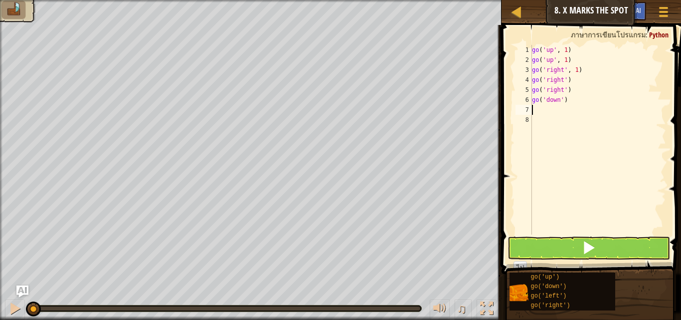
type textarea "g"
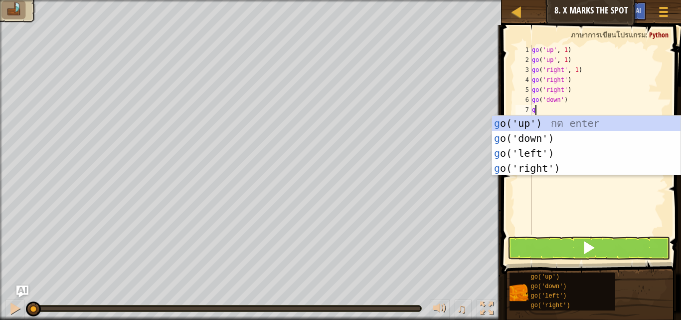
click at [532, 138] on div "g o('up') กด enter g o('down') กด enter g o('left') กด enter g o('right') กด en…" at bounding box center [586, 161] width 188 height 90
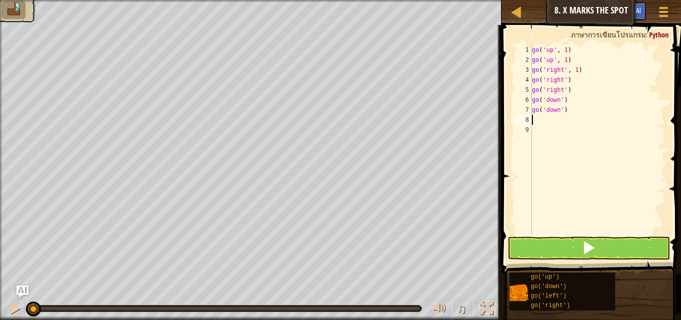
type textarea "g"
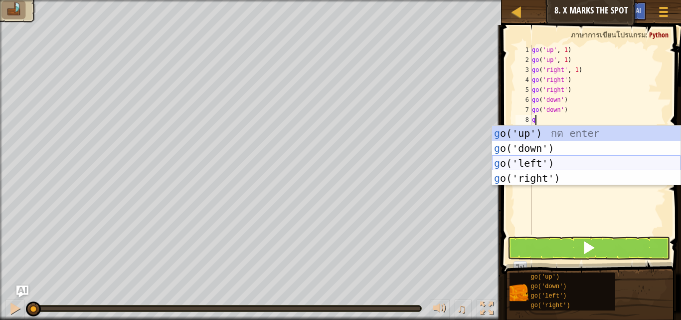
click at [531, 159] on div "g o('up') กด enter g o('down') กด enter g o('left') กด enter g o('right') กด en…" at bounding box center [586, 171] width 188 height 90
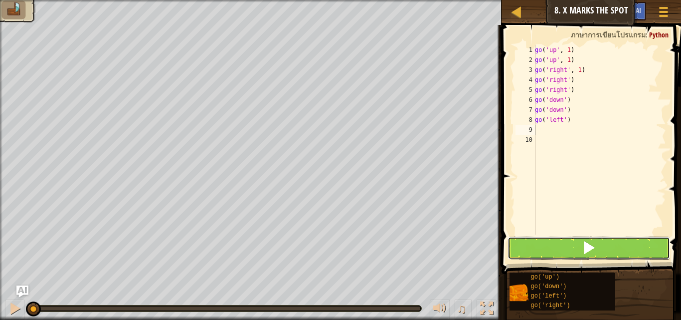
click at [549, 254] on button at bounding box center [589, 247] width 163 height 23
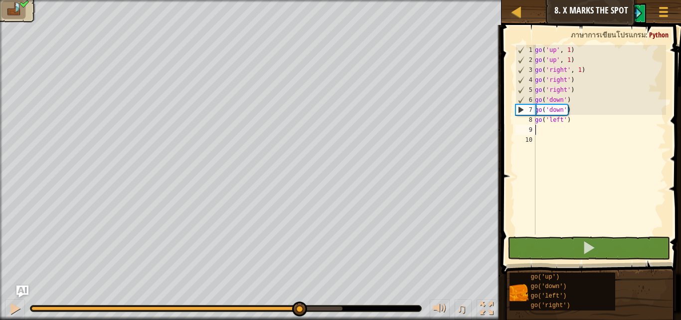
click at [390, 0] on body "แผนที่ [PERSON_NAME]เนียร์ 8. X Marks the Spot เมนูเกม Ask AI 1 ההההההההההההההה…" at bounding box center [340, 0] width 681 height 0
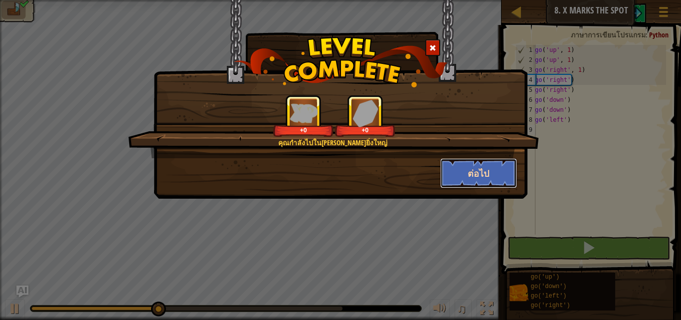
click at [480, 164] on button "ต่อไป" at bounding box center [478, 173] width 77 height 30
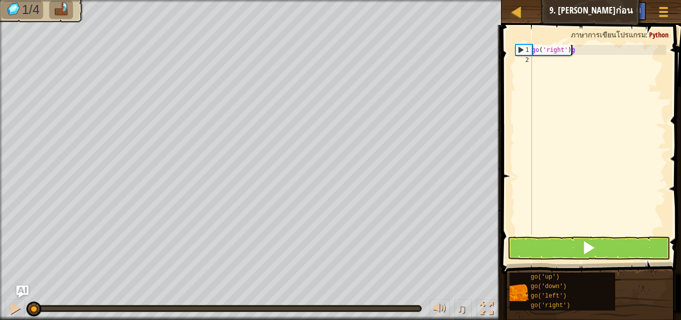
scroll to position [4, 2]
type textarea "go('right')"
type textarea "g"
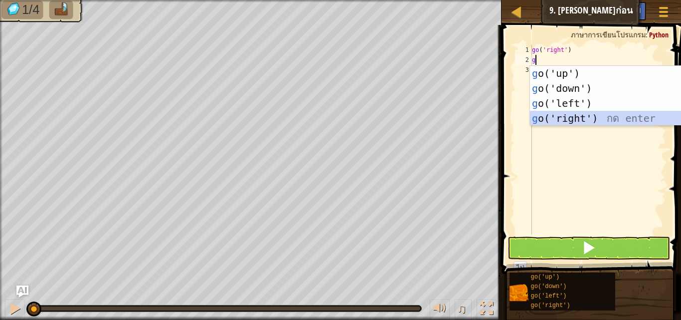
click at [573, 114] on div "g o('up') กด enter g o('down') กด enter g o('left') กด enter g o('right') กด en…" at bounding box center [624, 111] width 188 height 90
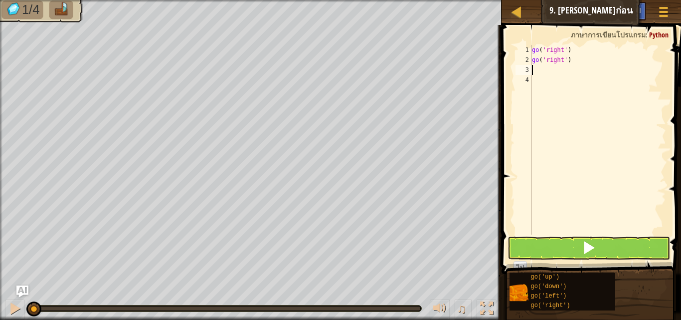
type textarea "g"
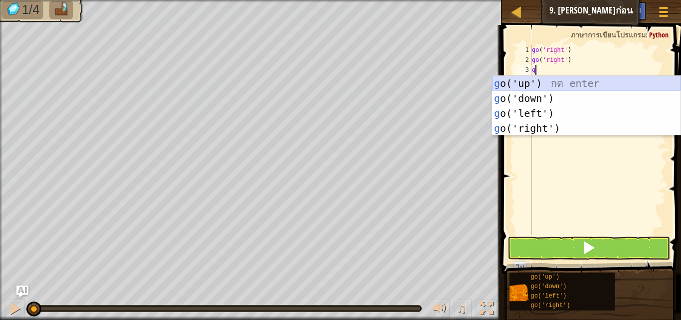
click at [550, 80] on div "g o('up') กด enter g o('down') กด enter g o('left') กด enter g o('right') กด en…" at bounding box center [586, 121] width 188 height 90
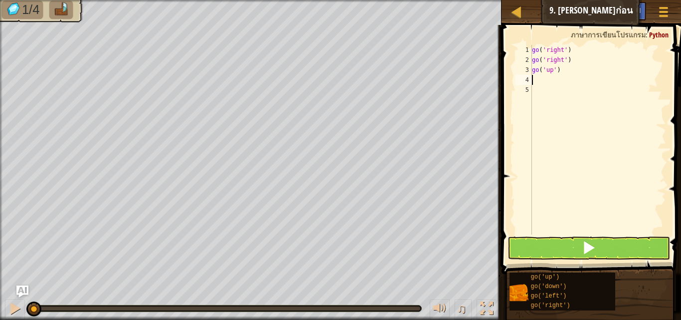
type textarea "g"
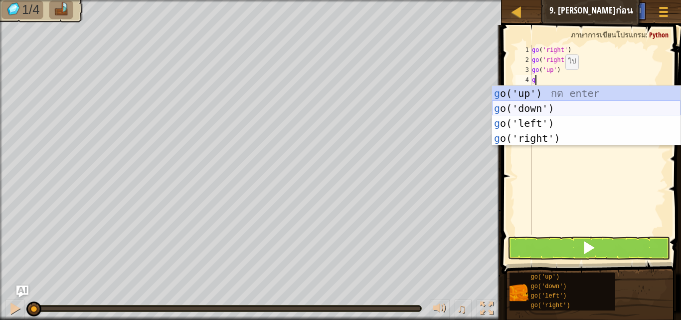
click at [549, 111] on div "g o('up') กด enter g o('down') กด enter g o('left') กด enter g o('right') กด en…" at bounding box center [586, 131] width 188 height 90
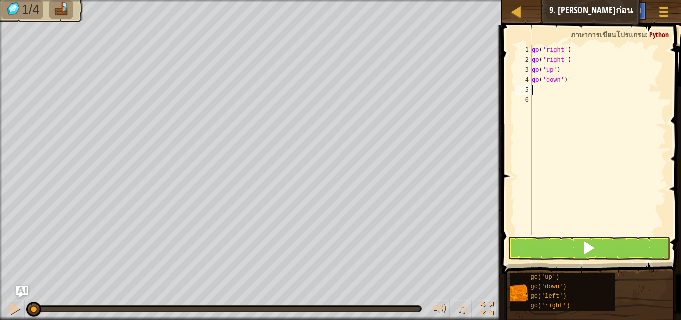
type textarea "g"
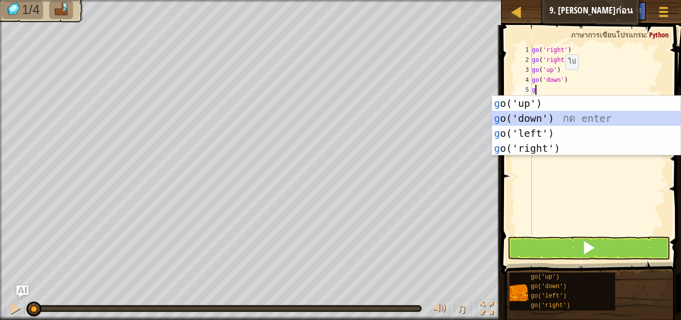
click at [547, 121] on div "g o('up') กด enter g o('down') กด enter g o('left') กด enter g o('right') กด en…" at bounding box center [586, 141] width 188 height 90
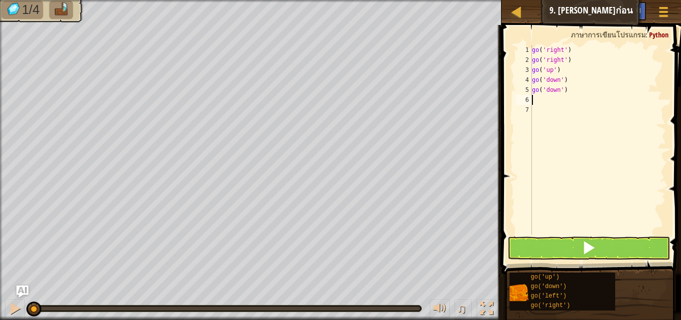
type textarea "g"
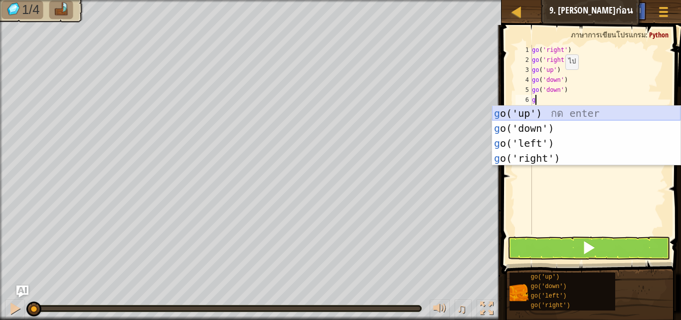
click at [532, 113] on div "g o('up') กด enter g o('down') กด enter g o('left') กด enter g o('right') กด en…" at bounding box center [586, 151] width 188 height 90
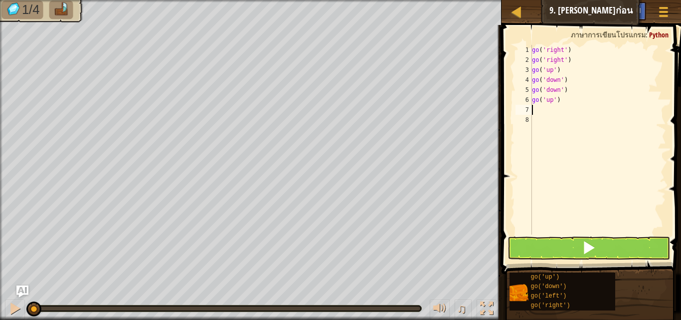
type textarea "g"
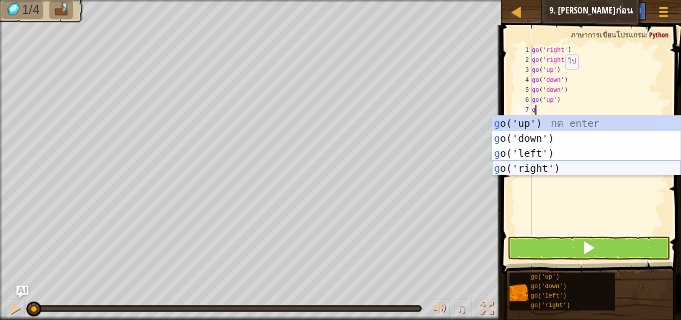
click at [544, 165] on div "g o('up') กด enter g o('down') กด enter g o('left') กด enter g o('right') กด en…" at bounding box center [586, 161] width 188 height 90
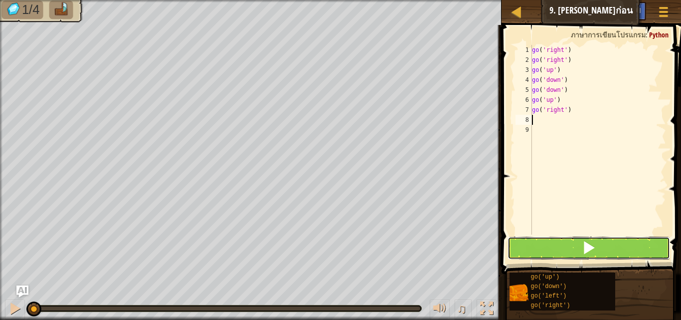
drag, startPoint x: 544, startPoint y: 243, endPoint x: 531, endPoint y: 231, distance: 18.3
click at [544, 243] on button at bounding box center [589, 247] width 163 height 23
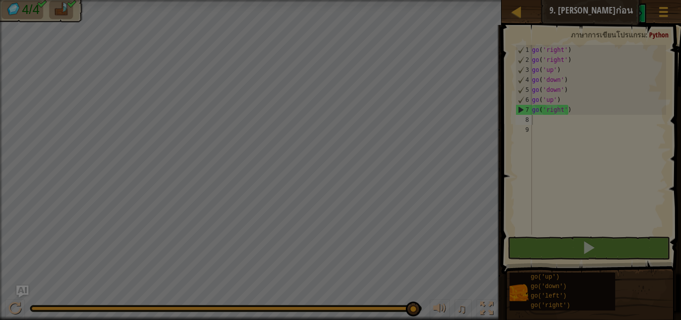
drag, startPoint x: 110, startPoint y: 311, endPoint x: 420, endPoint y: 308, distance: 310.2
click at [420, 1] on body "แผนที่ [PERSON_NAME]เนียร์ 9. [PERSON_NAME]ก่อน เมนูเกม Ask AI 1 הההההההההההההה…" at bounding box center [340, 0] width 681 height 1
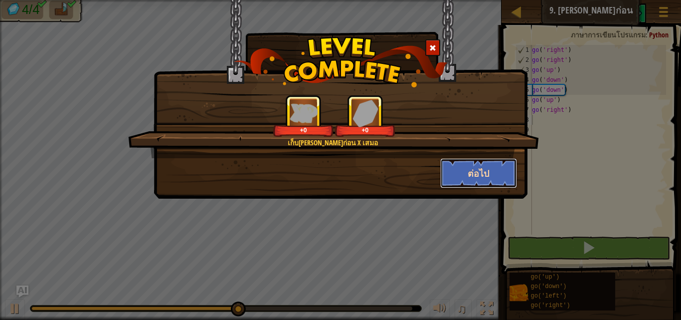
click at [474, 175] on button "ต่อไป" at bounding box center [478, 173] width 77 height 30
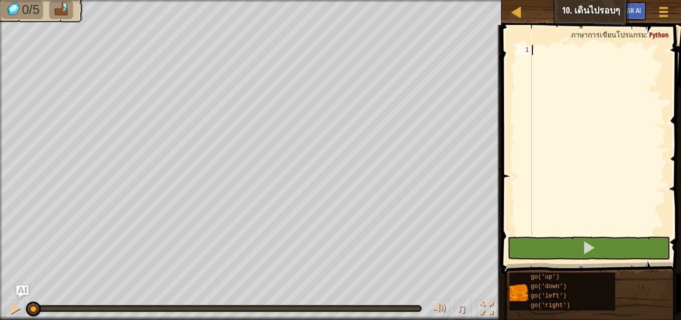
type textarea "g"
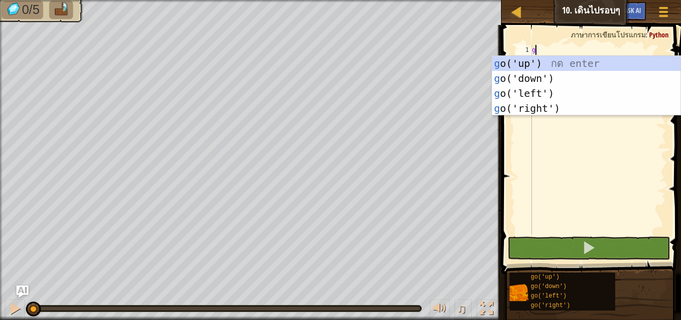
scroll to position [4, 0]
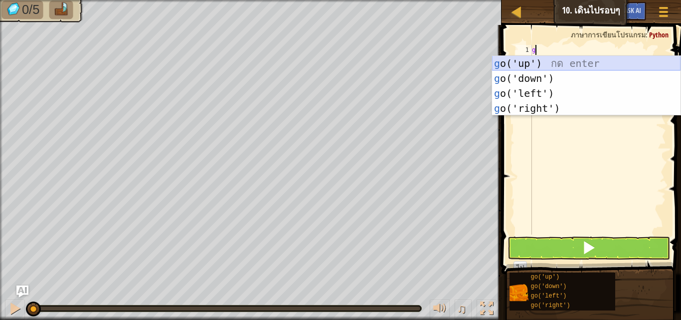
click at [537, 61] on div "g o('up') กด enter g o('down') กด enter g o('left') กด enter g o('right') กด en…" at bounding box center [586, 101] width 188 height 90
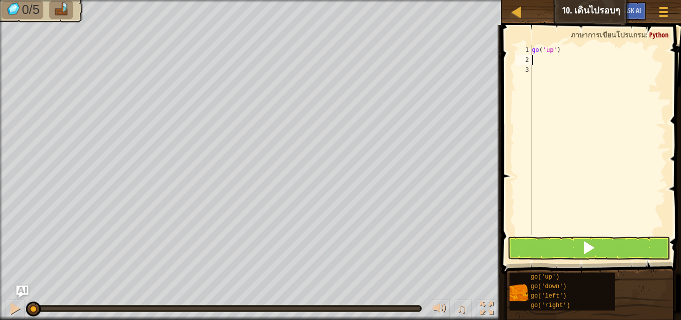
type textarea "g"
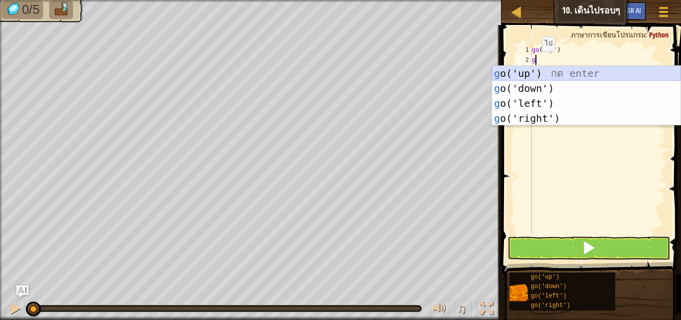
click at [522, 68] on div "g o('up') กด enter g o('down') กด enter g o('left') กด enter g o('right') กด en…" at bounding box center [586, 111] width 188 height 90
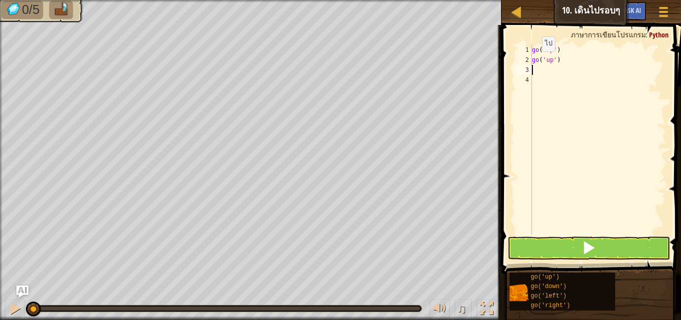
type textarea "g"
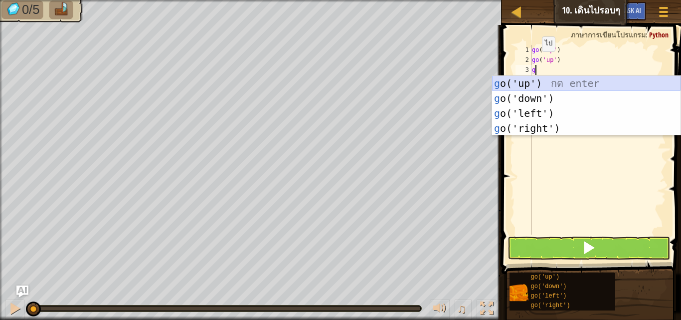
click at [522, 79] on div "g o('up') กด enter g o('down') กด enter g o('left') กด enter g o('right') กด en…" at bounding box center [586, 121] width 188 height 90
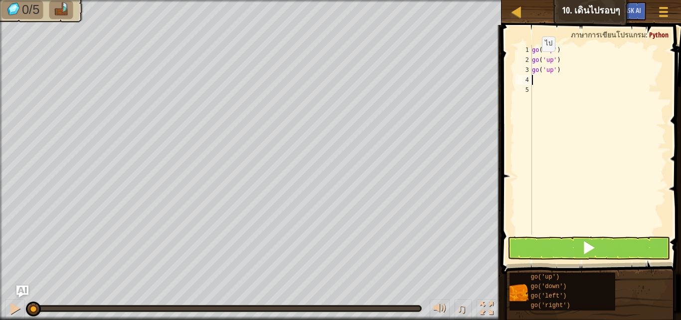
type textarea "g"
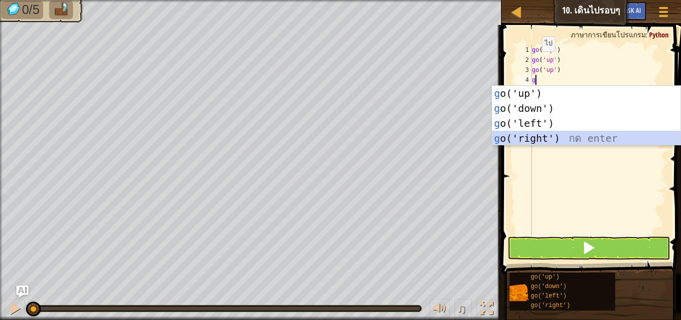
click at [520, 137] on div "g o('up') กด enter g o('down') กด enter g o('left') กด enter g o('right') กด en…" at bounding box center [586, 131] width 188 height 90
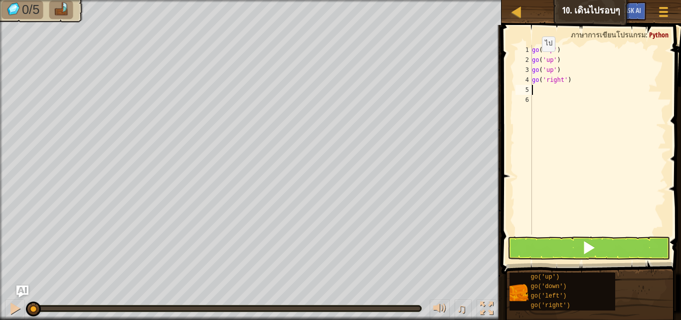
type textarea "g"
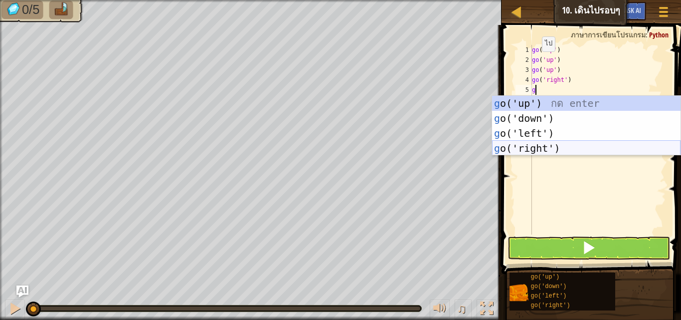
click at [519, 146] on div "g o('up') กด enter g o('down') กด enter g o('left') กด enter g o('right') กด en…" at bounding box center [586, 141] width 188 height 90
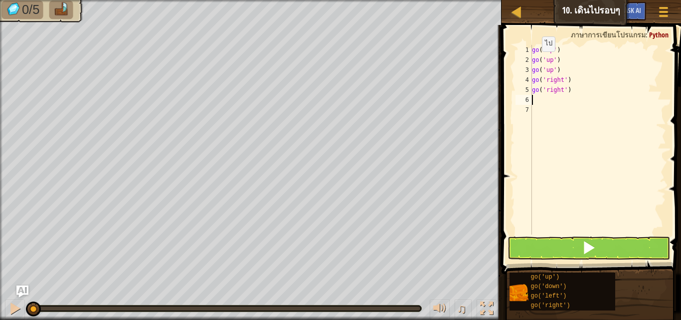
type textarea "g"
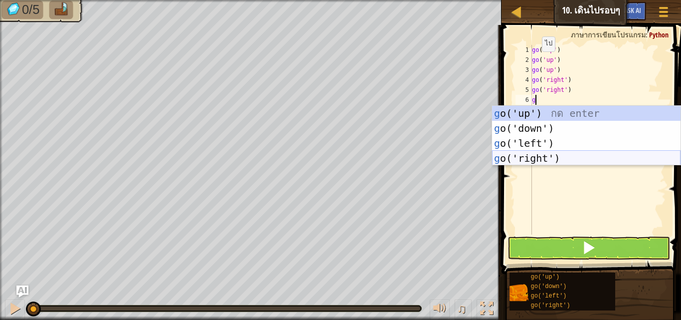
click at [517, 156] on div "g o('up') กด enter g o('down') กด enter g o('left') กด enter g o('right') กด en…" at bounding box center [586, 151] width 188 height 90
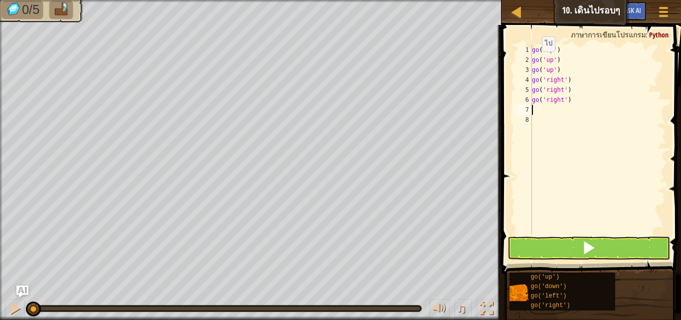
type textarea "g"
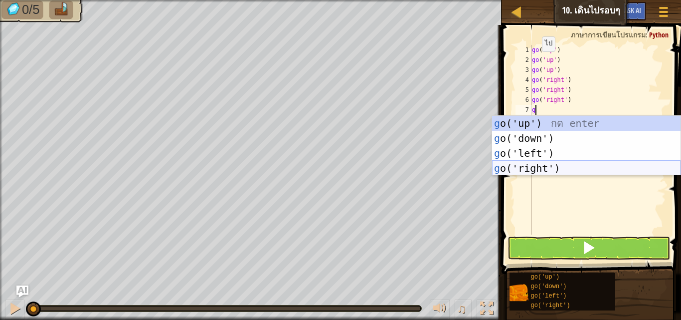
click at [518, 164] on div "g o('up') กด enter g o('down') กด enter g o('left') กด enter g o('right') กด en…" at bounding box center [586, 161] width 188 height 90
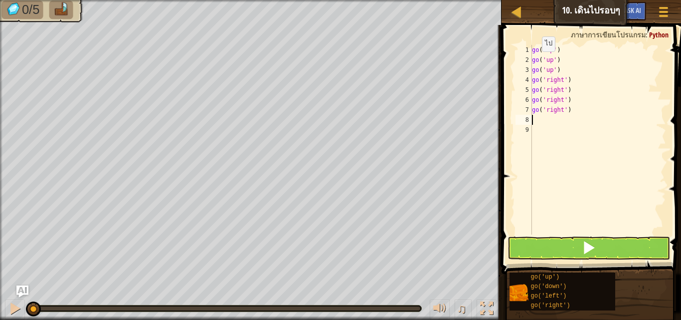
type textarea "g"
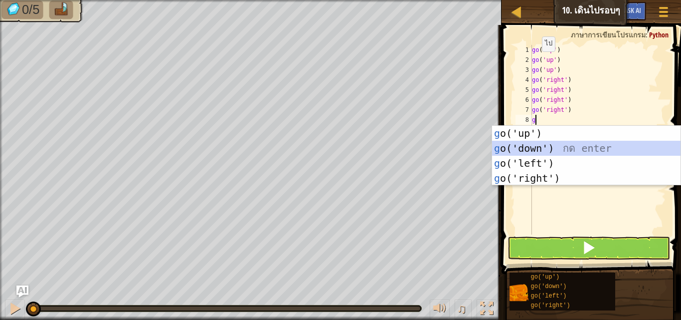
click at [524, 144] on div "g o('up') กด enter g o('down') กด enter g o('left') กด enter g o('right') กด en…" at bounding box center [586, 171] width 188 height 90
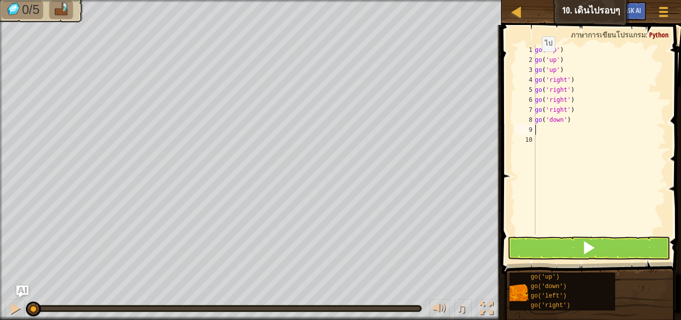
type textarea "g"
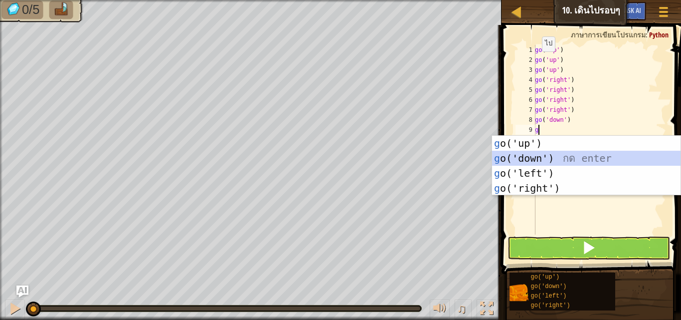
click at [523, 152] on div "g o('up') กด enter g o('down') กด enter g o('left') กด enter g o('right') กด en…" at bounding box center [586, 181] width 188 height 90
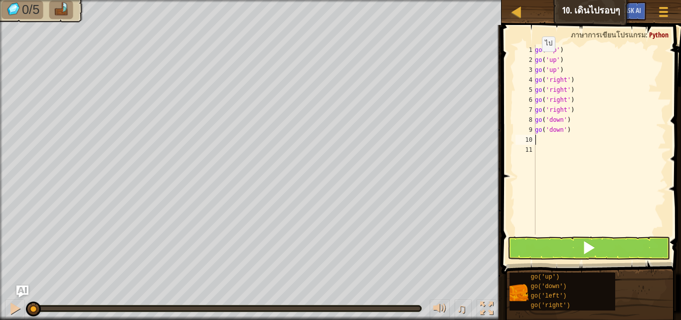
type textarea "g"
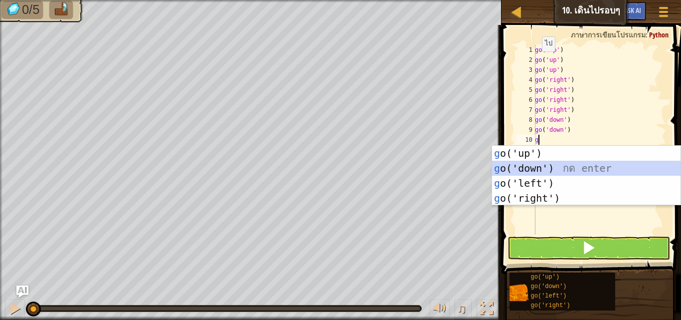
click at [524, 165] on div "g o('up') กด enter g o('down') กด enter g o('left') กด enter g o('right') กด en…" at bounding box center [586, 191] width 188 height 90
type textarea "g"
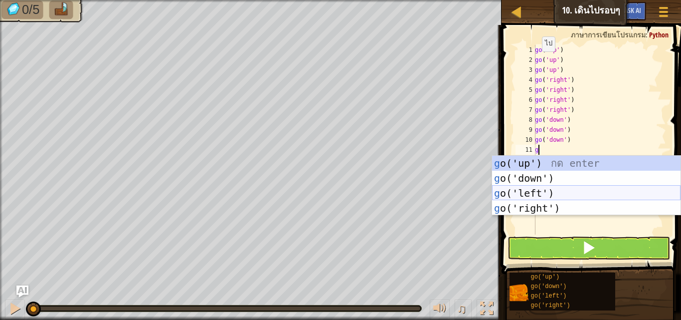
click at [526, 190] on div "g o('up') กด enter g o('down') กด enter g o('left') กด enter g o('right') กด en…" at bounding box center [586, 201] width 188 height 90
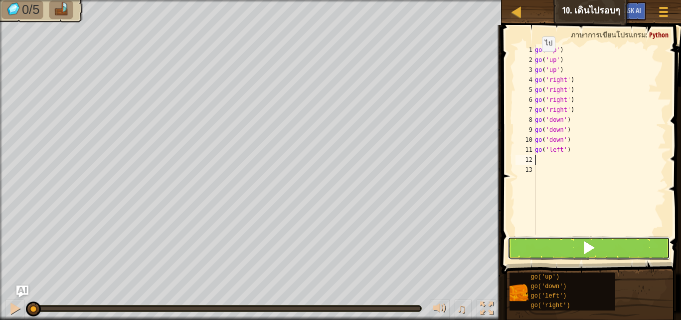
click at [537, 241] on button at bounding box center [589, 247] width 163 height 23
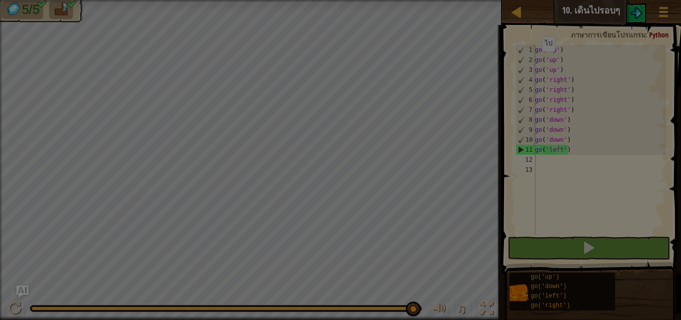
drag, startPoint x: 103, startPoint y: 308, endPoint x: 455, endPoint y: 308, distance: 352.0
click at [455, 1] on body "แผนที่ [PERSON_NAME]เนียร์ 10. เดินไปรอบๆ เมนูเกม Ask AI 1 הההההההההההההההההההה…" at bounding box center [340, 0] width 681 height 1
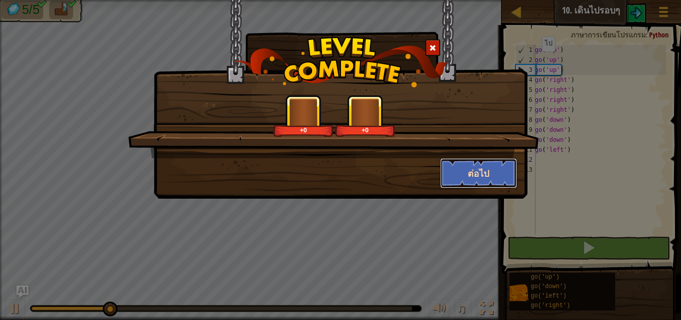
click at [481, 166] on button "ต่อไป" at bounding box center [478, 173] width 77 height 30
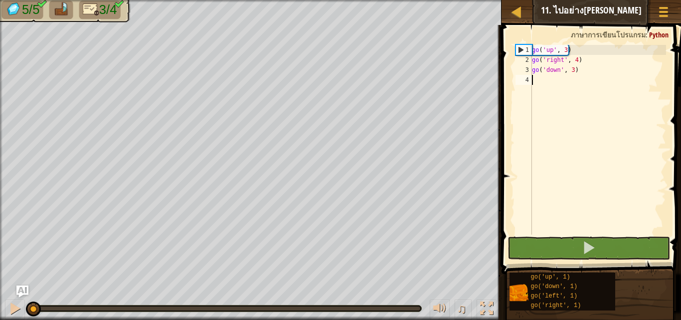
type textarea "g"
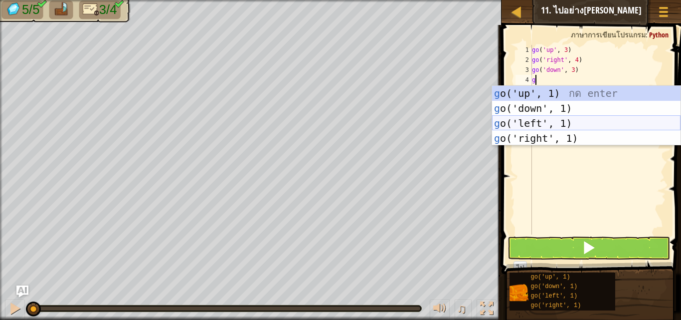
click at [531, 123] on div "g o('up', 1) กด enter g o('down', 1) กด enter g o('left', 1) กด enter g o('righ…" at bounding box center [586, 131] width 188 height 90
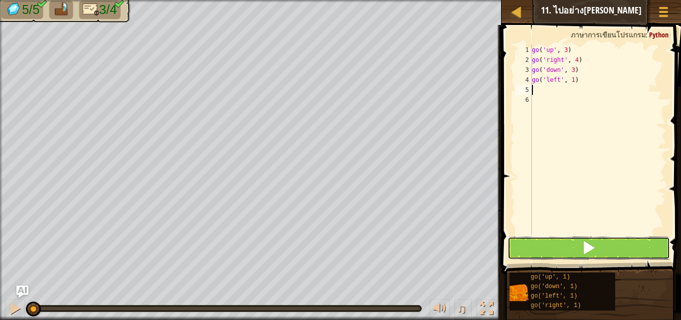
click at [559, 252] on button at bounding box center [589, 247] width 163 height 23
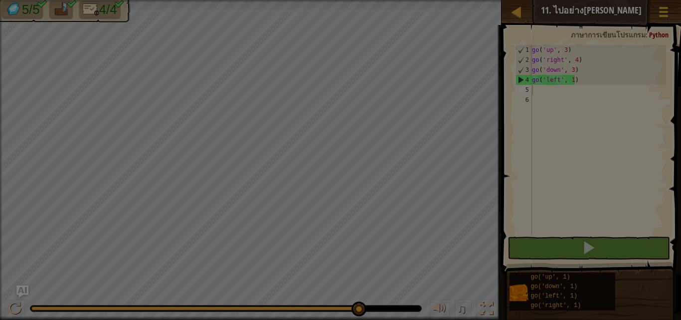
drag, startPoint x: 59, startPoint y: 307, endPoint x: 372, endPoint y: 337, distance: 314.1
click at [372, 1] on html "แผนที่ [PERSON_NAME]เนียร์ 11. ไปอย่าง[PERSON_NAME] เมนูเกม Ask AI 1 הההההההההה…" at bounding box center [340, 0] width 681 height 1
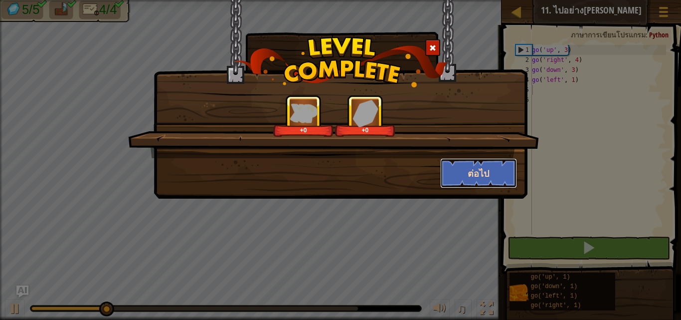
click at [485, 175] on button "ต่อไป" at bounding box center [478, 173] width 77 height 30
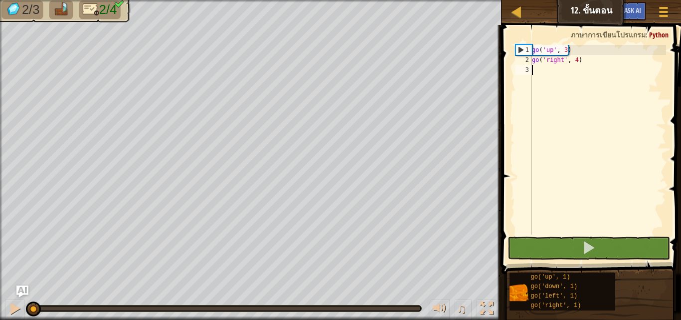
type textarea "g"
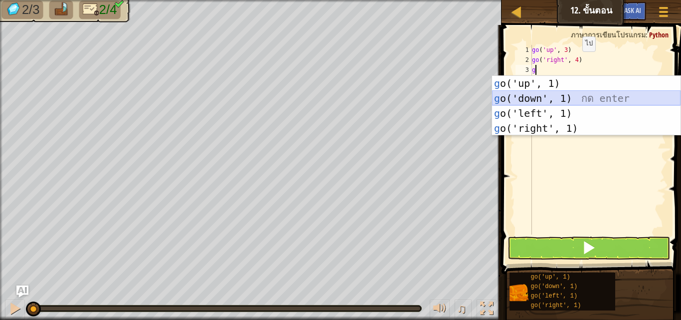
click at [530, 95] on div "g o('up', 1) กด enter g o('down', 1) กด enter g o('left', 1) กด enter g o('righ…" at bounding box center [586, 121] width 188 height 90
type textarea "g"
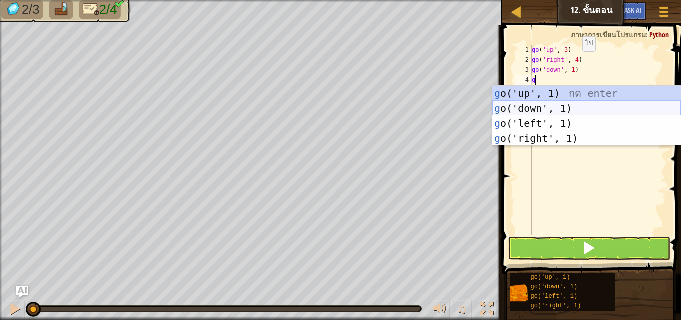
click at [526, 104] on div "g o('up', 1) กด enter g o('down', 1) กด enter g o('left', 1) กด enter g o('righ…" at bounding box center [586, 131] width 188 height 90
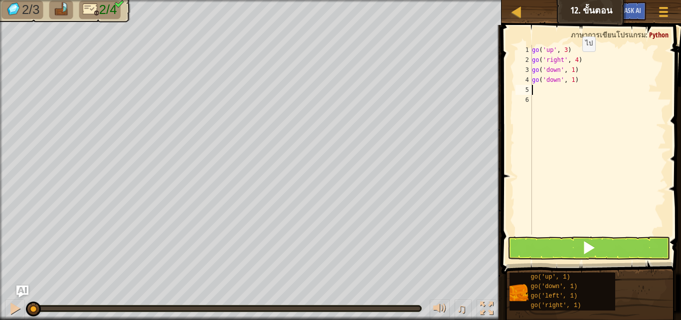
type textarea "g"
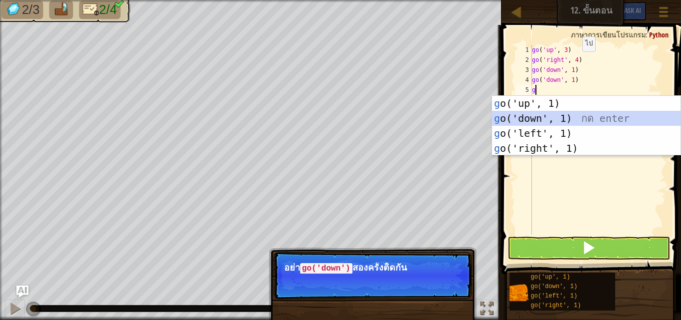
click at [524, 117] on div "g o('up', 1) กด enter g o('down', 1) กด enter g o('left', 1) กด enter g o('righ…" at bounding box center [586, 141] width 188 height 90
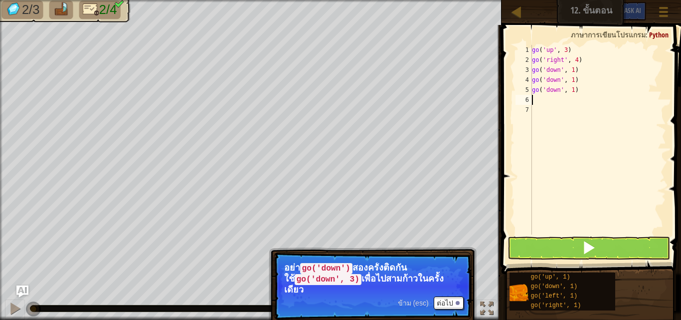
type textarea "g"
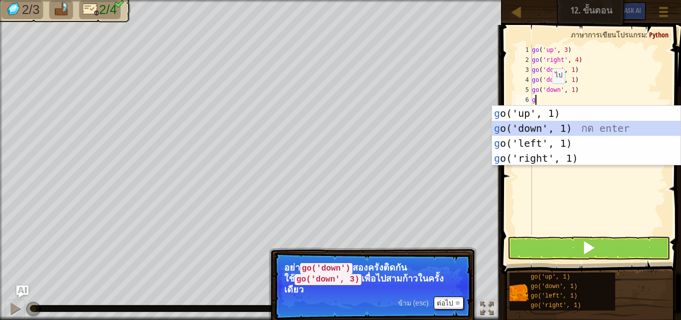
click at [540, 128] on div "g o('up', 1) กด enter g o('down', 1) กด enter g o('left', 1) กด enter g o('righ…" at bounding box center [586, 151] width 188 height 90
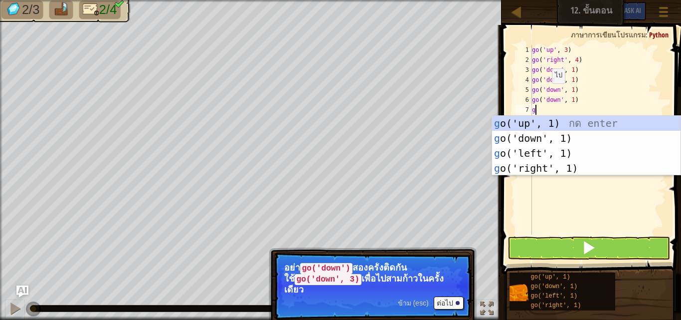
type textarea "g"
click at [451, 296] on button "ต่อไป" at bounding box center [449, 302] width 30 height 13
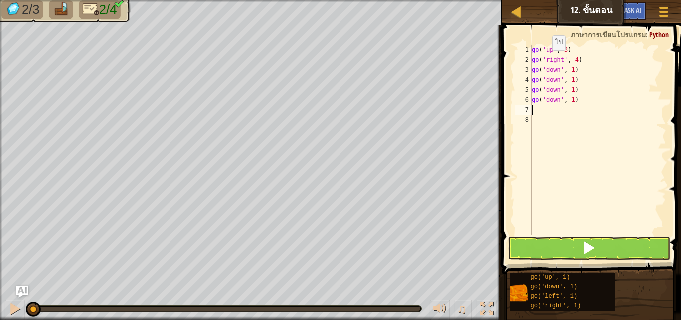
type textarea "g"
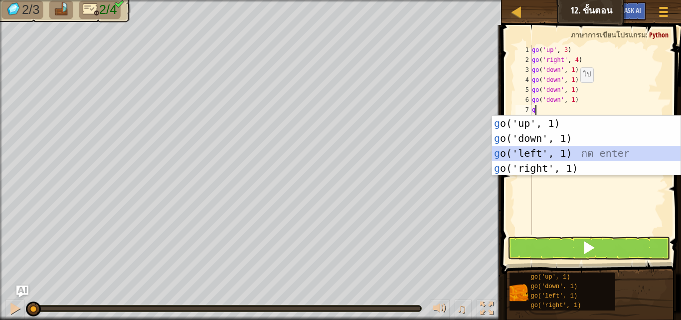
click at [537, 147] on div "g o('up', 1) กด enter g o('down', 1) กด enter g o('left', 1) กด enter g o('righ…" at bounding box center [586, 161] width 188 height 90
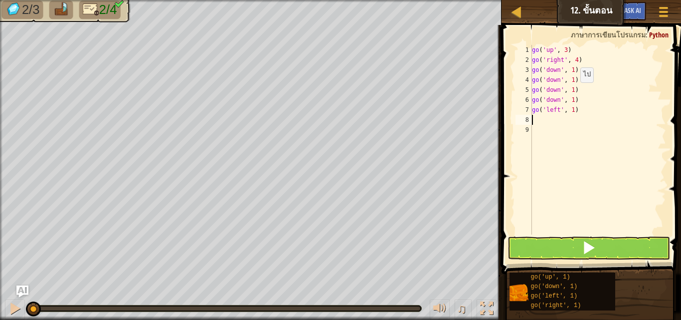
type textarea "g"
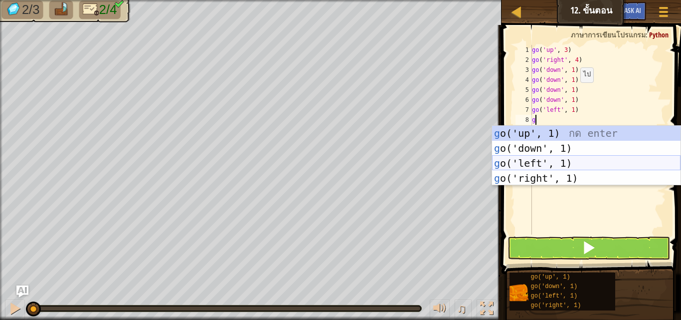
click at [534, 158] on div "g o('up', 1) กด enter g o('down', 1) กด enter g o('left', 1) กด enter g o('righ…" at bounding box center [586, 171] width 188 height 90
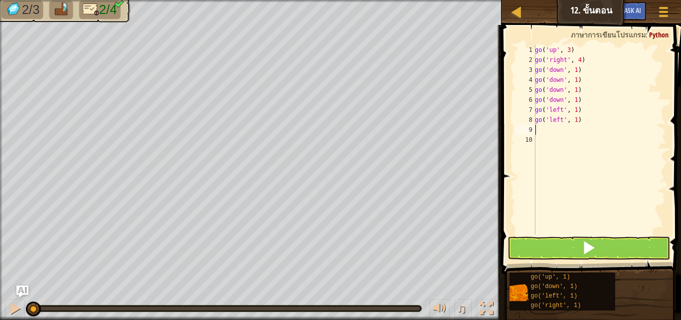
type textarea "g"
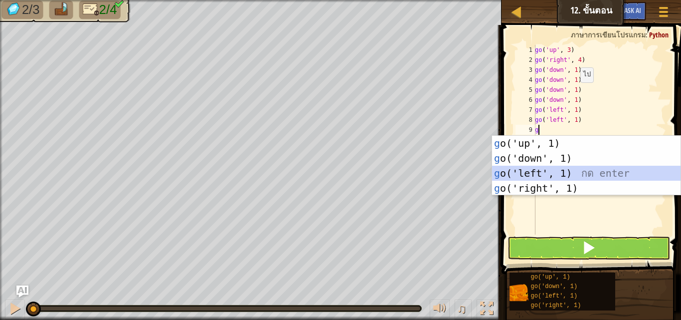
click at [533, 169] on div "g o('up', 1) กด enter g o('down', 1) กด enter g o('left', 1) กด enter g o('righ…" at bounding box center [586, 181] width 188 height 90
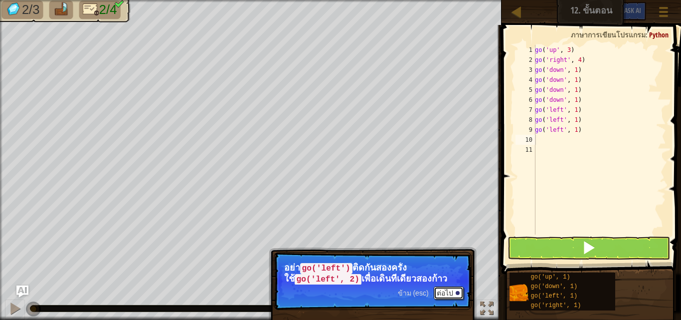
click at [452, 289] on button "ต่อไป" at bounding box center [449, 292] width 30 height 13
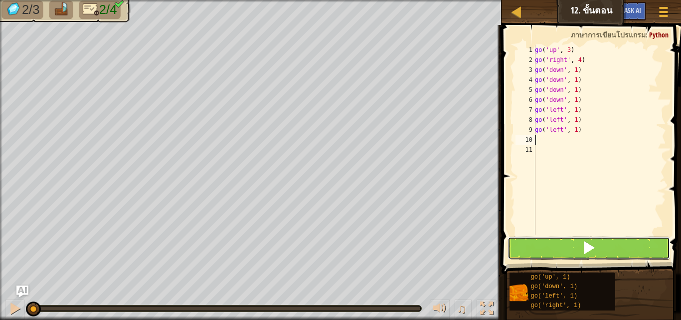
click at [551, 247] on button at bounding box center [589, 247] width 163 height 23
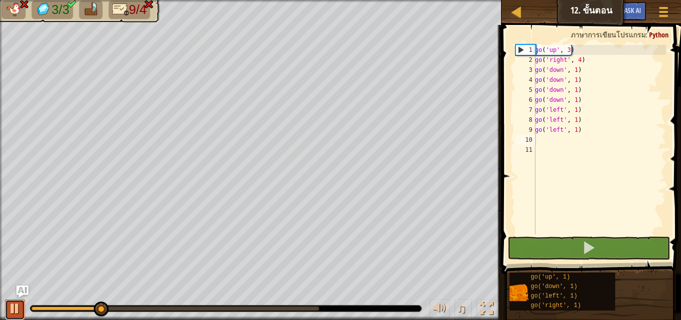
click at [15, 312] on div at bounding box center [14, 308] width 13 height 13
click at [582, 134] on div "go ( 'up' , 3 ) go ( 'right' , 4 ) go ( 'down' , 1 ) go ( 'down' , 1 ) go ( 'do…" at bounding box center [599, 149] width 133 height 209
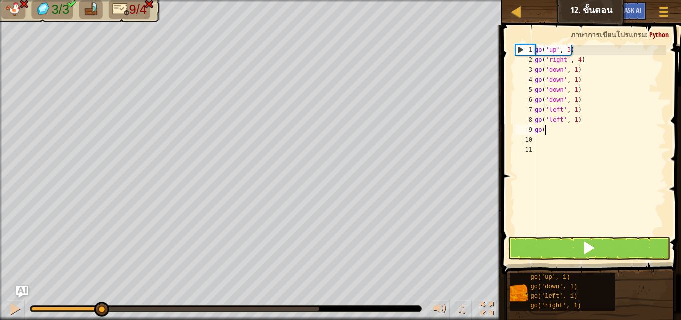
type textarea "g"
click at [18, 0] on body "แผนที่ [PERSON_NAME]เนียร์ 12. ขั้นตอน เมนูเกม Ask AI 1 ההההההההההההההההההההההה…" at bounding box center [340, 0] width 681 height 0
drag, startPoint x: 102, startPoint y: 308, endPoint x: 41, endPoint y: 302, distance: 61.1
click at [41, 306] on div at bounding box center [175, 308] width 288 height 4
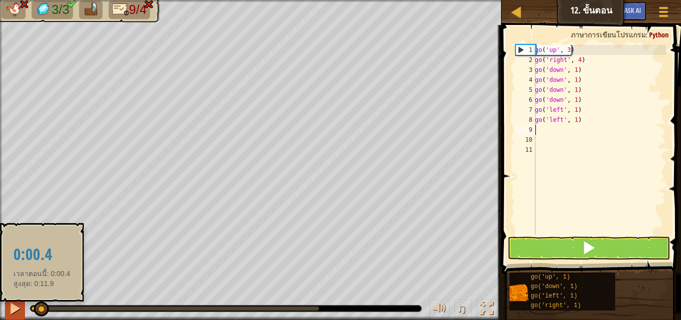
drag, startPoint x: 40, startPoint y: 303, endPoint x: 23, endPoint y: 304, distance: 17.0
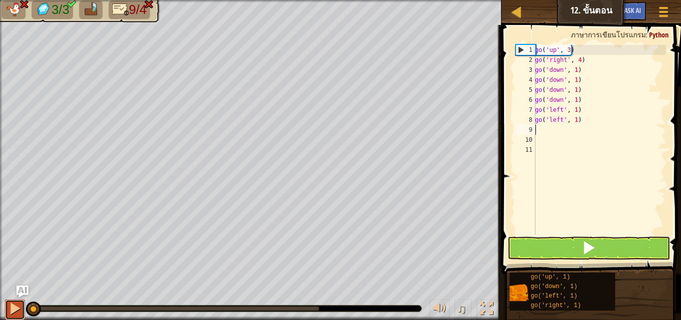
click at [14, 305] on div at bounding box center [14, 308] width 13 height 13
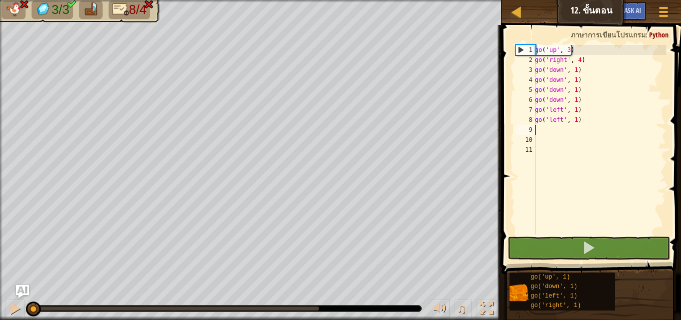
drag, startPoint x: 123, startPoint y: 305, endPoint x: 19, endPoint y: 294, distance: 103.8
click at [19, 294] on div "แผนที่ [PERSON_NAME]เนียร์ 12. ขั้นตอน เมนูเกม Ask AI 1 ההההההההההההההההההההההה…" at bounding box center [340, 160] width 681 height 320
click at [17, 308] on div at bounding box center [14, 308] width 13 height 13
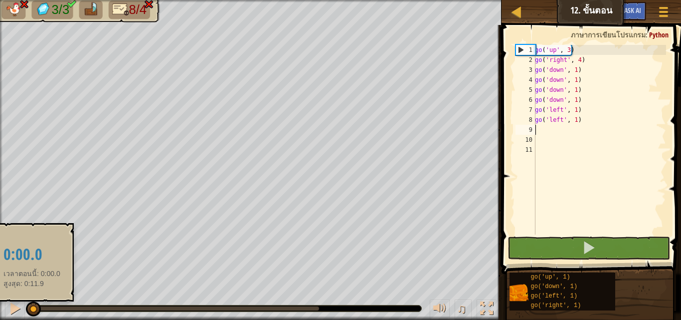
drag, startPoint x: 64, startPoint y: 305, endPoint x: 27, endPoint y: 306, distance: 37.4
click at [27, 306] on div at bounding box center [33, 308] width 15 height 15
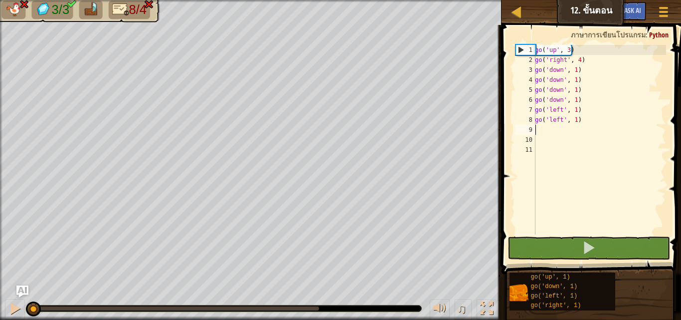
click at [583, 119] on div "go ( 'up' , 3 ) go ( 'right' , 4 ) go ( 'down' , 1 ) go ( 'down' , 1 ) go ( 'do…" at bounding box center [599, 149] width 133 height 209
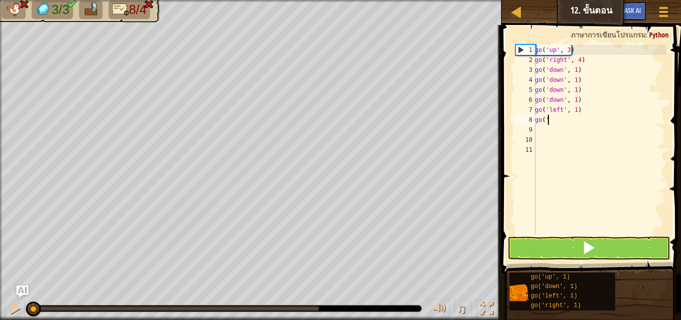
type textarea "g"
click at [578, 110] on div "go ( 'up' , 3 ) go ( 'right' , 4 ) go ( 'down' , 1 ) go ( 'down' , 1 ) go ( 'do…" at bounding box center [599, 149] width 133 height 209
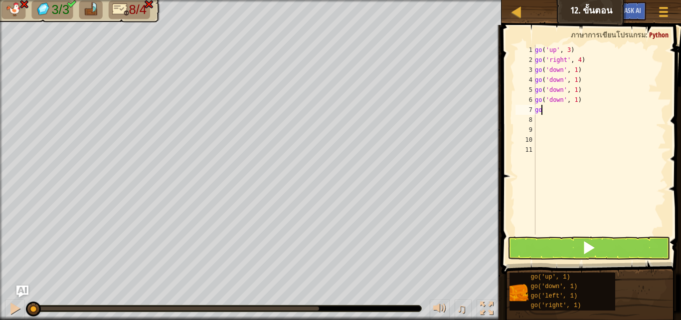
type textarea "g"
click at [587, 104] on div "go ( 'up' , 3 ) go ( 'right' , 4 ) go ( 'down' , 1 ) go ( 'down' , 1 ) go ( 'do…" at bounding box center [599, 149] width 133 height 209
type textarea "g"
click at [584, 92] on div "go ( 'up' , 3 ) go ( 'right' , 4 ) go ( 'down' , 1 ) go ( 'down' , 1 ) go ( 'do…" at bounding box center [599, 149] width 133 height 209
type textarea "g"
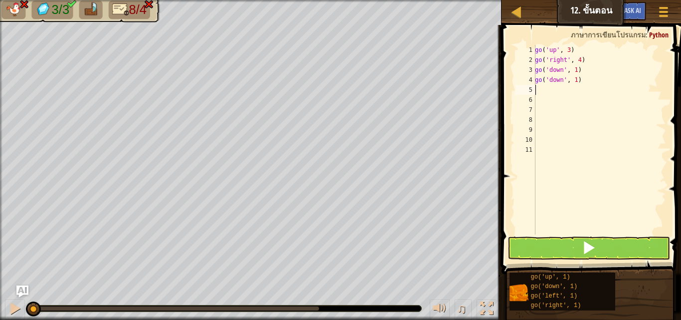
click at [584, 82] on div "go ( 'up' , 3 ) go ( 'right' , 4 ) go ( 'down' , 1 ) go ( 'down' , 1 )" at bounding box center [599, 149] width 133 height 209
type textarea "g"
click at [538, 248] on button at bounding box center [589, 247] width 163 height 23
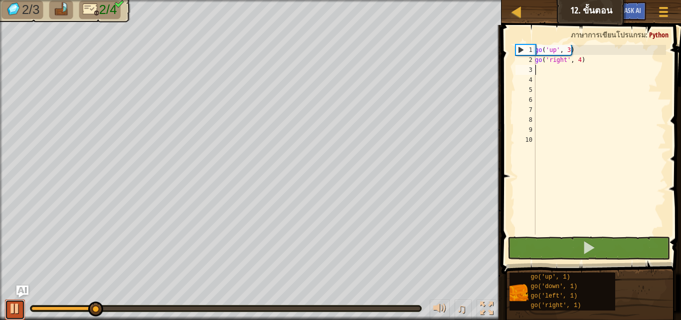
click at [17, 302] on div at bounding box center [14, 308] width 13 height 13
drag, startPoint x: 99, startPoint y: 303, endPoint x: 32, endPoint y: 303, distance: 66.8
click at [32, 303] on div at bounding box center [33, 308] width 15 height 15
type textarea "g"
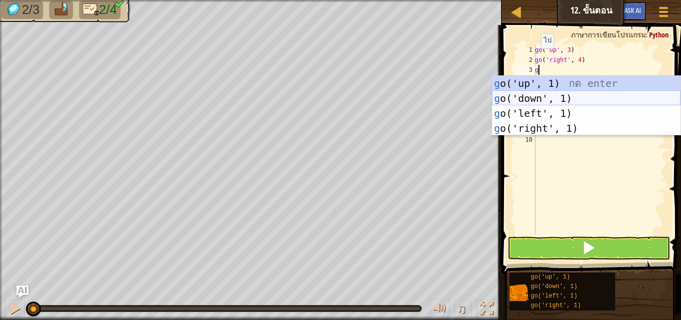
click at [532, 93] on div "g o('up', 1) กด enter g o('down', 1) กด enter g o('left', 1) กด enter g o('righ…" at bounding box center [586, 121] width 188 height 90
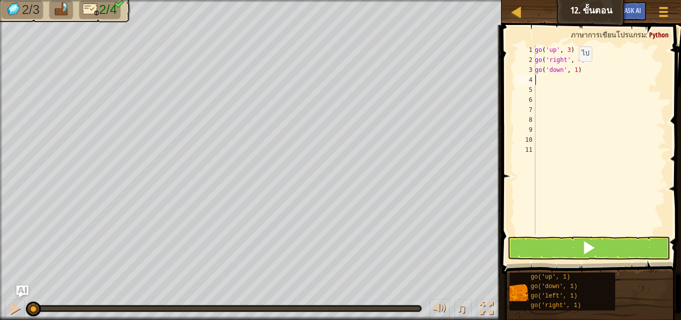
click at [573, 71] on div "go ( 'up' , 3 ) go ( 'right' , 4 ) go ( 'down' , 1 )" at bounding box center [599, 149] width 133 height 209
type textarea "go('down', 3)"
type textarea "g"
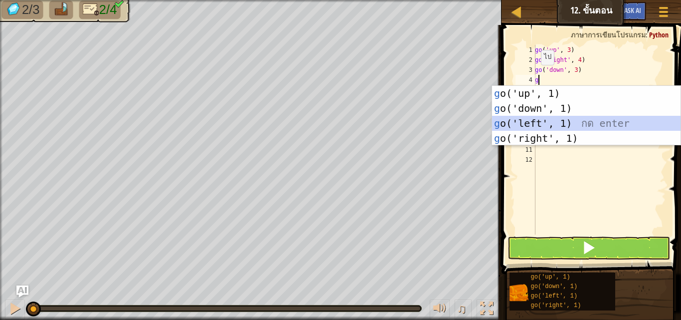
click at [522, 119] on div "g o('up', 1) กด enter g o('down', 1) กด enter g o('left', 1) กด enter g o('righ…" at bounding box center [586, 131] width 188 height 90
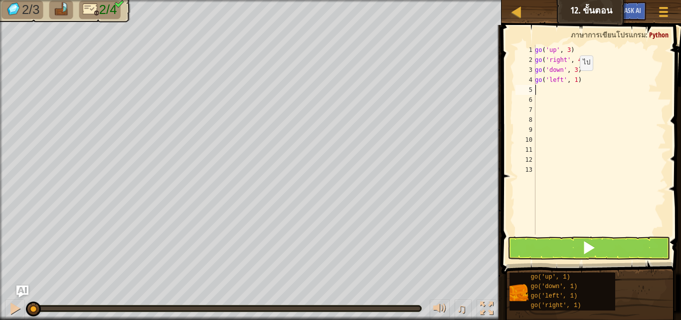
click at [574, 80] on div "go ( 'up' , 3 ) go ( 'right' , 4 ) go ( 'down' , 3 ) go ( 'left' , 1 )" at bounding box center [599, 149] width 133 height 209
type textarea "go('left', 2)"
click at [545, 250] on button at bounding box center [589, 247] width 163 height 23
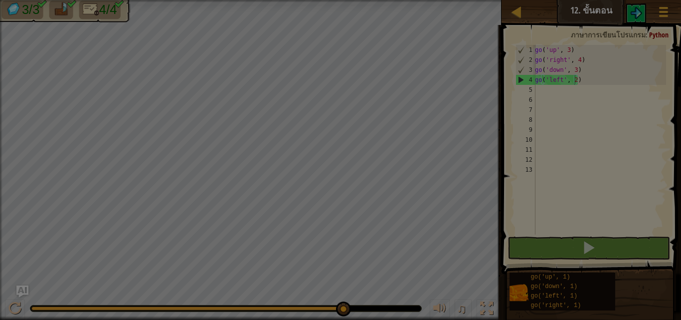
drag, startPoint x: 57, startPoint y: 307, endPoint x: 361, endPoint y: 321, distance: 304.0
click at [361, 1] on html "แผนที่ [PERSON_NAME]เนียร์ 12. ขั้นตอน เมนูเกม Ask AI 1 ההההההההההההההההההההההה…" at bounding box center [340, 0] width 681 height 1
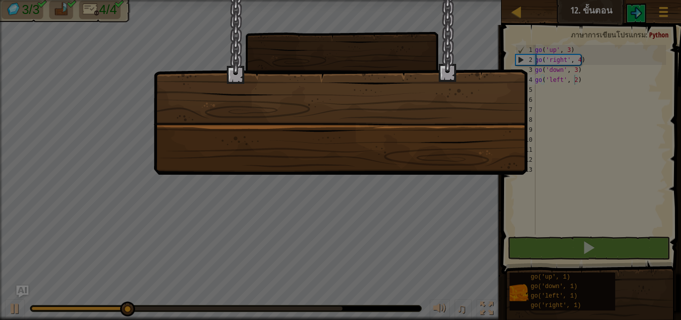
click at [487, 158] on div at bounding box center [341, 87] width 374 height 175
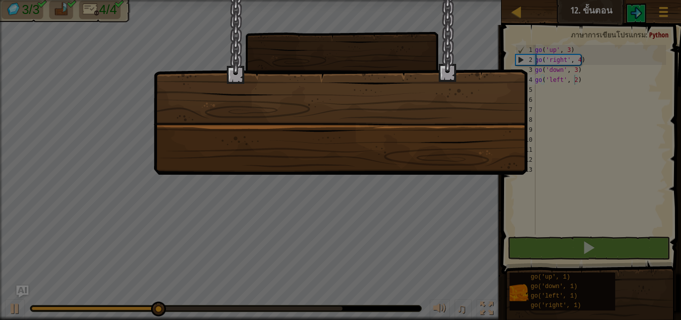
click at [487, 158] on div at bounding box center [341, 87] width 374 height 175
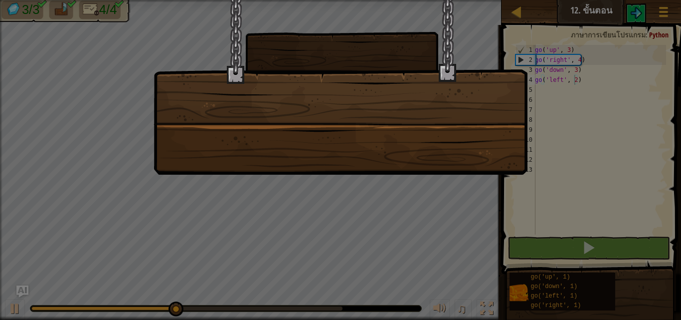
click at [487, 158] on div at bounding box center [341, 87] width 374 height 175
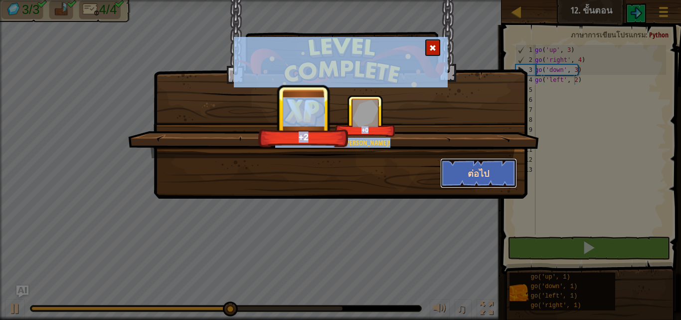
click at [476, 162] on button "ต่อไป" at bounding box center [478, 173] width 77 height 30
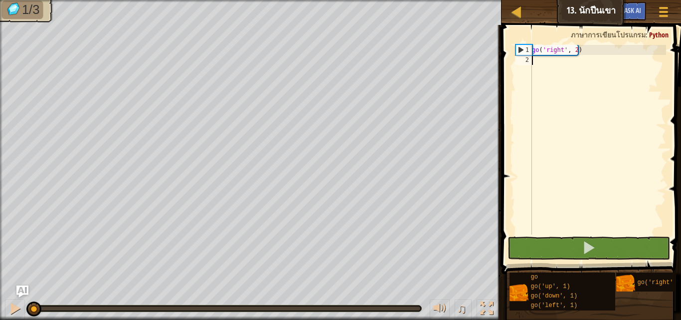
type textarea "g"
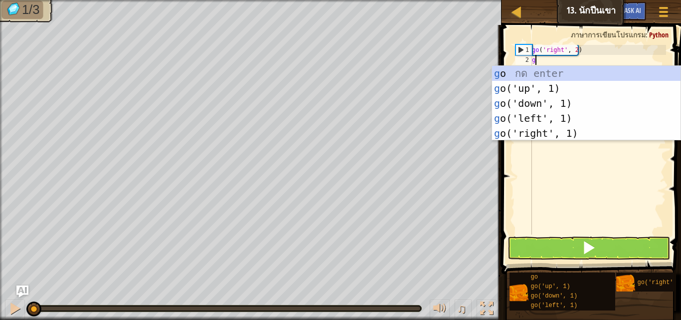
scroll to position [4, 0]
click at [525, 88] on div "g o กด enter g o('up', 1) กด enter g o('down', 1) กด enter g o('left', 1) กด en…" at bounding box center [586, 118] width 188 height 105
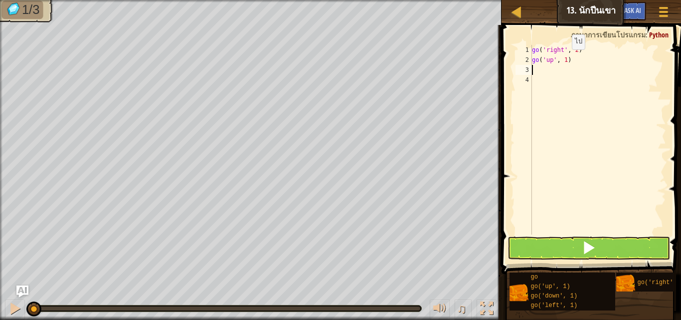
click at [563, 59] on div "go ( 'right' , 2 ) go ( 'up' , 1 )" at bounding box center [598, 149] width 136 height 209
type textarea "go('up', 3)"
click at [534, 72] on div "go ( 'right' , 2 ) go ( 'up' , 3 )" at bounding box center [598, 149] width 136 height 209
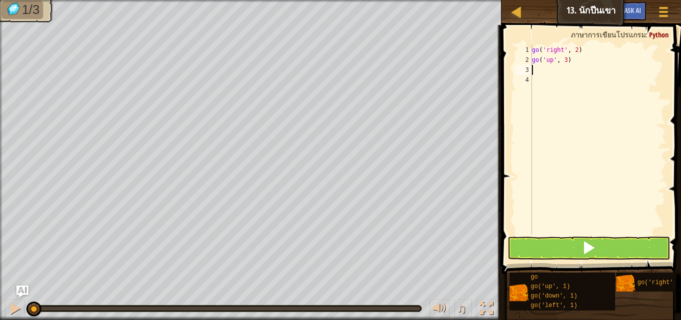
type textarea "g"
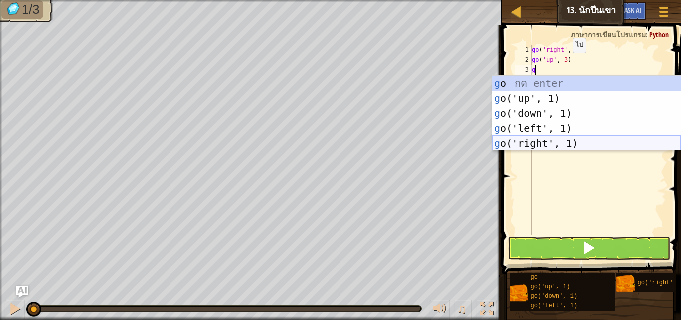
click at [539, 145] on div "g o กด enter g o('up', 1) กด enter g o('down', 1) กด enter g o('left', 1) กด en…" at bounding box center [586, 128] width 188 height 105
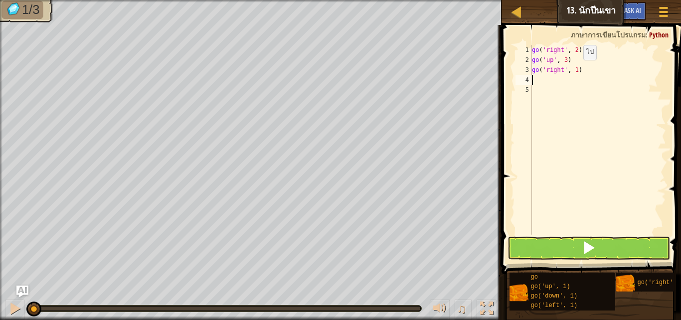
click at [575, 70] on div "go ( 'right' , 2 ) go ( 'up' , 3 ) go ( 'right' , 1 )" at bounding box center [598, 149] width 136 height 209
type textarea "go('right', 3)"
click at [558, 244] on button at bounding box center [589, 247] width 163 height 23
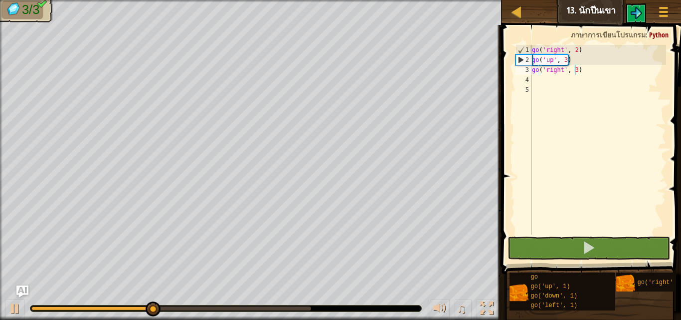
drag, startPoint x: 129, startPoint y: 305, endPoint x: 403, endPoint y: 339, distance: 275.9
click at [403, 0] on html "แผนที่ [PERSON_NAME]เนียร์ 13. นักปีนเขา เมนูเกม Ask AI 1 ההההההההההההההההההההה…" at bounding box center [340, 0] width 681 height 0
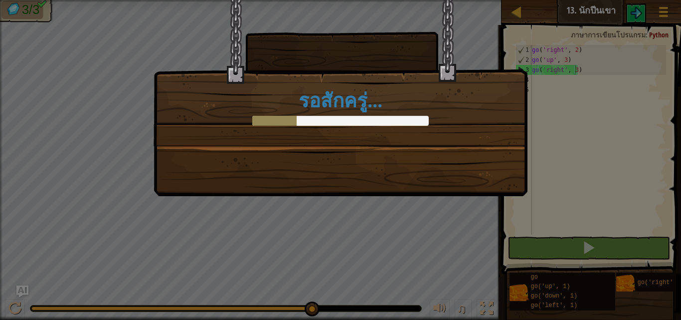
drag, startPoint x: 229, startPoint y: 309, endPoint x: 310, endPoint y: 313, distance: 80.9
click at [322, 1] on body "แผนที่ [PERSON_NAME]เนียร์ 13. นักปีนเขา เมนูเกม Ask AI 1 ההההההההההההההההההההה…" at bounding box center [340, 0] width 681 height 1
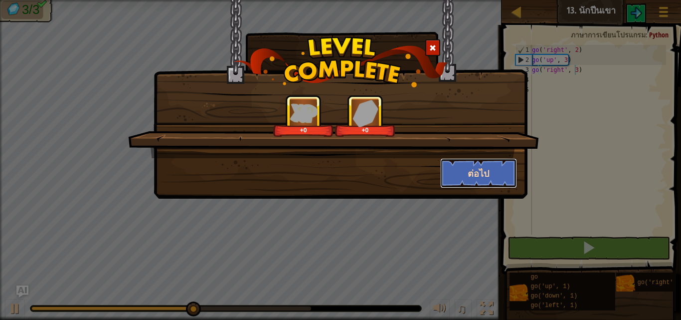
click at [505, 166] on button "ต่อไป" at bounding box center [478, 173] width 77 height 30
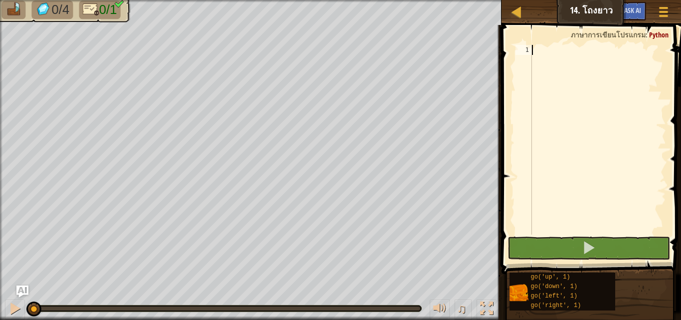
type textarea "g"
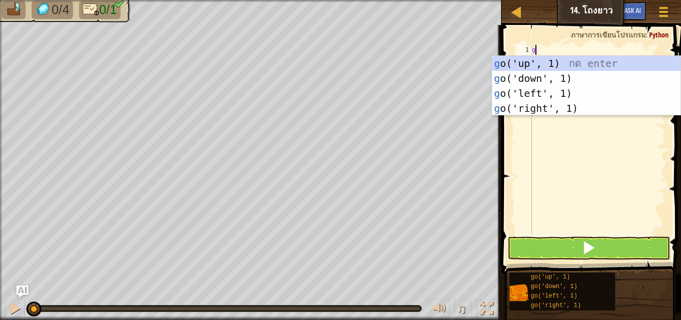
scroll to position [4, 0]
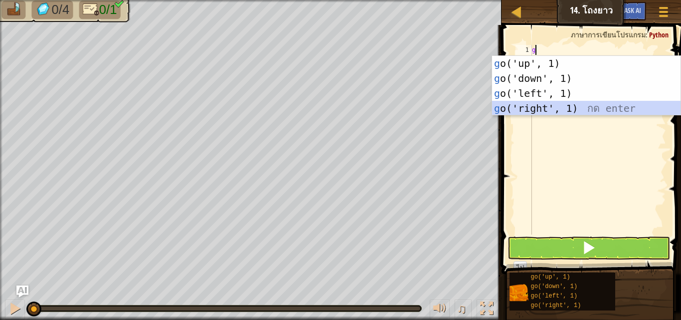
click at [542, 107] on div "g o('up', 1) กด enter g o('down', 1) กด enter g o('left', 1) กด enter g o('righ…" at bounding box center [586, 101] width 188 height 90
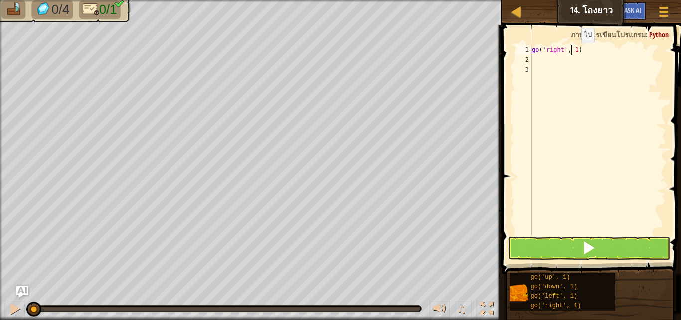
click at [573, 53] on div "go ( 'right' , 1 )" at bounding box center [598, 149] width 136 height 209
click at [575, 52] on div "go ( 'right' , 1 )" at bounding box center [598, 149] width 136 height 209
type textarea "go('right', 5)"
click at [526, 245] on button at bounding box center [589, 247] width 163 height 23
